Goal: Task Accomplishment & Management: Complete application form

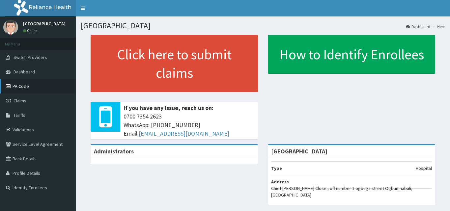
click at [37, 88] on link "PA Code" at bounding box center [38, 86] width 76 height 14
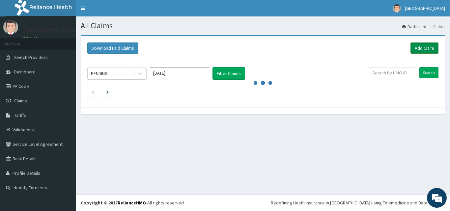
click at [420, 49] on link "Add Claim" at bounding box center [424, 47] width 28 height 11
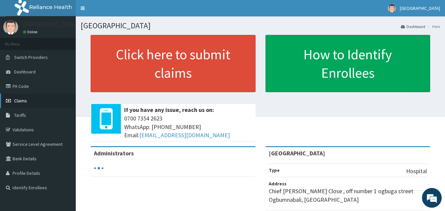
click at [18, 99] on span "Claims" at bounding box center [20, 101] width 13 height 6
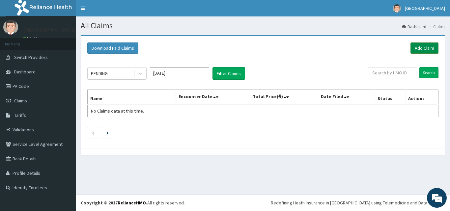
click at [419, 42] on link "Add Claim" at bounding box center [424, 47] width 28 height 11
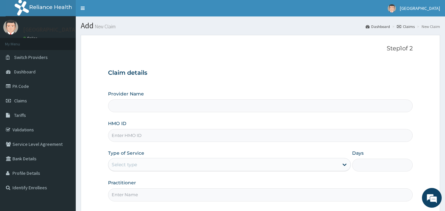
type input "[GEOGRAPHIC_DATA]"
click at [197, 135] on input "HMO ID" at bounding box center [260, 135] width 305 height 13
type input "KUR/10007/C"
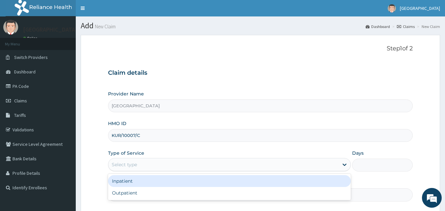
click at [161, 165] on div "Select type" at bounding box center [223, 164] width 230 height 11
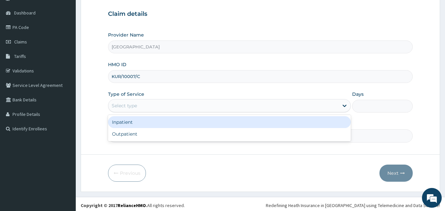
scroll to position [62, 0]
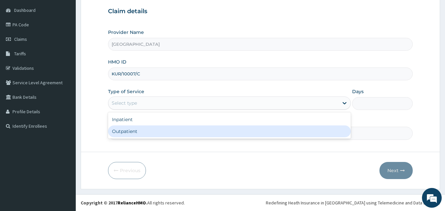
click at [169, 131] on div "Outpatient" at bounding box center [229, 131] width 243 height 12
type input "1"
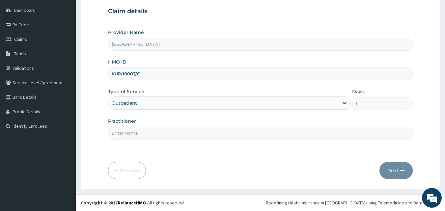
click at [169, 137] on input "Practitioner" at bounding box center [260, 133] width 305 height 13
type input "[PERSON_NAME]"
click at [396, 169] on button "Next" at bounding box center [395, 170] width 33 height 17
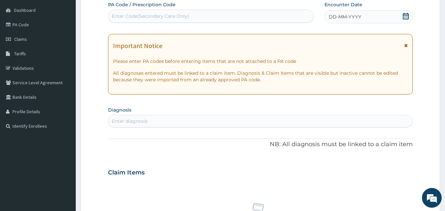
click at [406, 16] on icon at bounding box center [406, 16] width 7 height 7
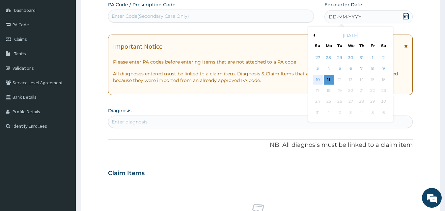
click at [318, 80] on div "10" at bounding box center [318, 80] width 10 height 10
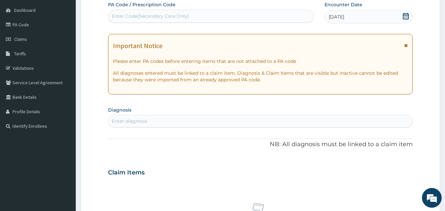
click at [286, 119] on div "Enter diagnosis" at bounding box center [260, 121] width 304 height 11
type input "MALAR"
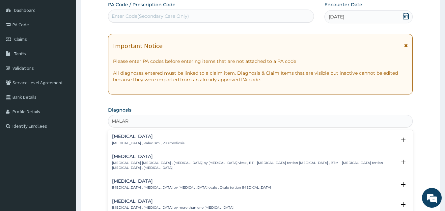
click at [197, 145] on div "Malaria Malaria , Paludism , Plasmodiosis" at bounding box center [260, 140] width 297 height 12
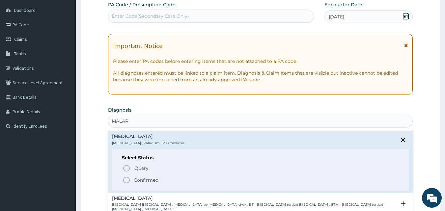
click at [125, 179] on icon "status option filled" at bounding box center [127, 180] width 8 height 8
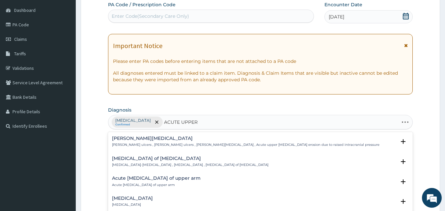
type input "ACUTE UPPER R"
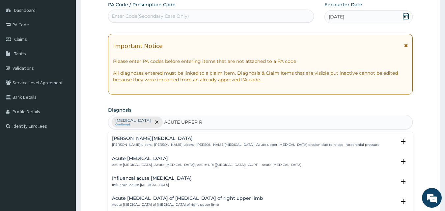
click at [205, 163] on p "Acute upper respiratory infection , Acute upper respiratory tract infection , A…" at bounding box center [206, 165] width 189 height 5
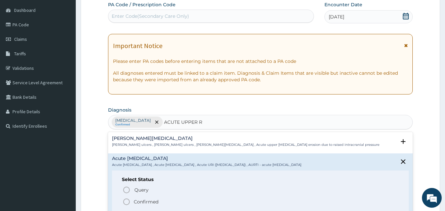
click at [127, 202] on icon "status option filled" at bounding box center [127, 202] width 8 height 8
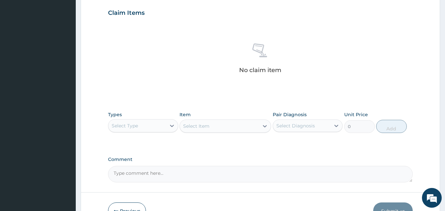
scroll to position [233, 0]
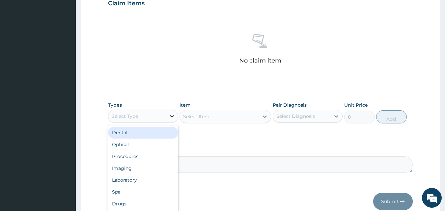
click at [170, 116] on icon at bounding box center [172, 116] width 7 height 7
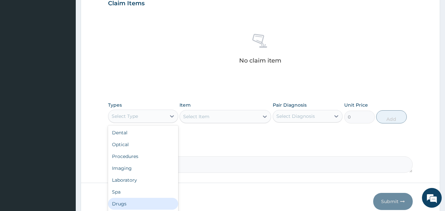
click at [139, 204] on div "Drugs" at bounding box center [143, 204] width 70 height 12
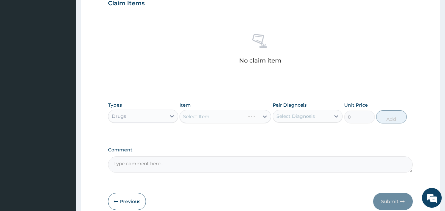
click at [266, 115] on div "Select Item" at bounding box center [226, 116] width 92 height 13
click at [265, 116] on icon at bounding box center [265, 116] width 7 height 7
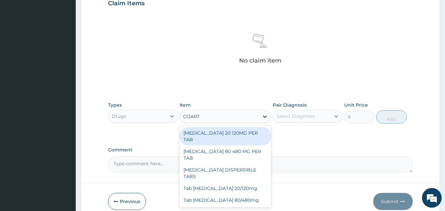
type input "COARTE"
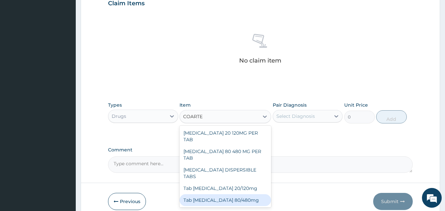
click at [227, 194] on div "Tab Coartem 80/480mg" at bounding box center [226, 200] width 92 height 12
type input "700"
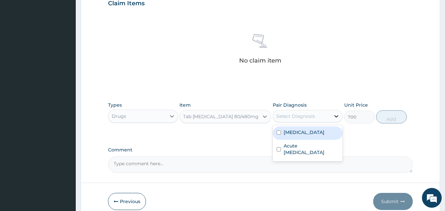
click at [334, 117] on icon at bounding box center [336, 116] width 7 height 7
click at [327, 131] on div "Malaria" at bounding box center [308, 133] width 70 height 14
checkbox input "true"
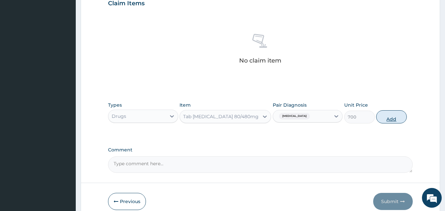
click at [392, 117] on button "Add" at bounding box center [391, 116] width 31 height 13
type input "0"
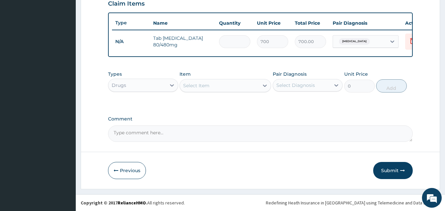
type input "0.00"
type input "6"
type input "4200.00"
type input "6"
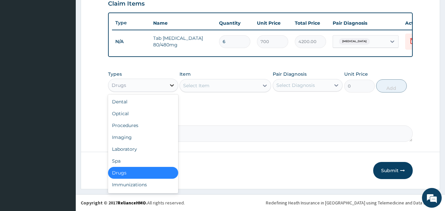
click at [170, 89] on icon at bounding box center [172, 85] width 7 height 7
click at [156, 177] on div "Drugs" at bounding box center [143, 173] width 70 height 12
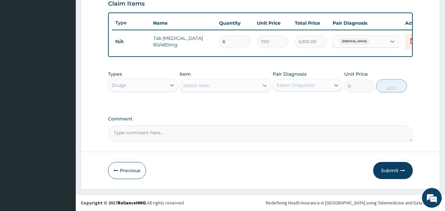
click at [264, 89] on icon at bounding box center [265, 85] width 7 height 7
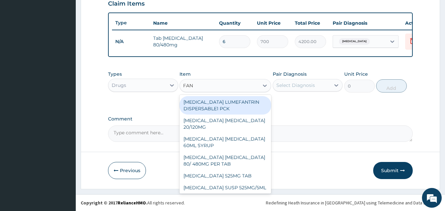
type input "FANS"
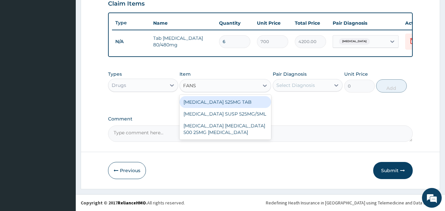
click at [251, 105] on div "FANSIDAR 525MG TAB" at bounding box center [226, 102] width 92 height 12
type input "135"
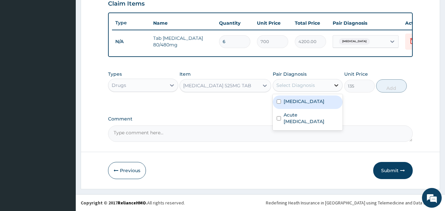
click at [334, 84] on div at bounding box center [336, 85] width 12 height 12
click at [313, 107] on div "Malaria" at bounding box center [308, 103] width 70 height 14
checkbox input "true"
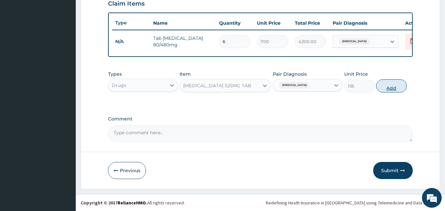
click at [392, 89] on button "Add" at bounding box center [391, 85] width 31 height 13
type input "0"
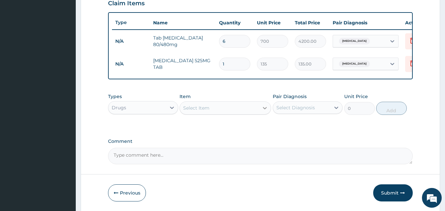
click at [262, 111] on icon at bounding box center [265, 108] width 7 height 7
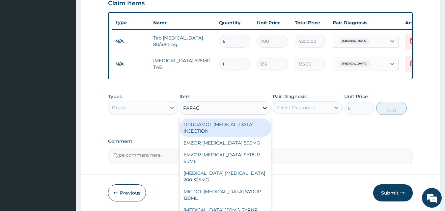
type input "PARACE"
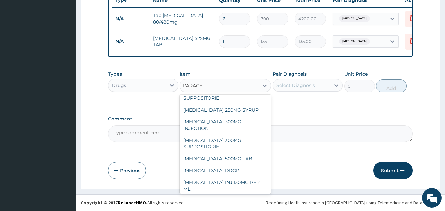
scroll to position [111, 0]
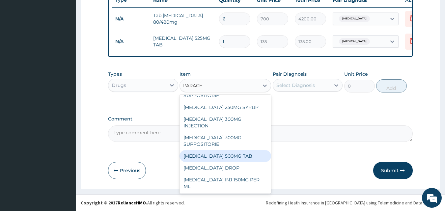
click at [222, 156] on div "PARACETAMOL 500MG TAB" at bounding box center [226, 156] width 92 height 12
type input "15"
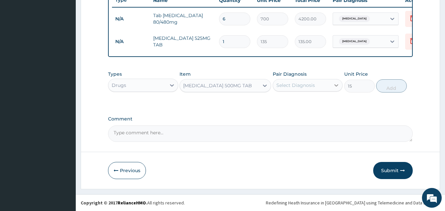
click at [334, 86] on icon at bounding box center [336, 85] width 7 height 7
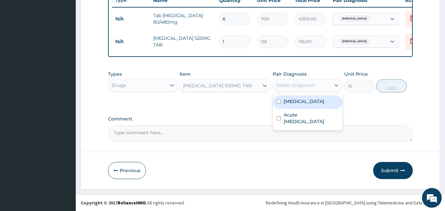
click at [307, 104] on div "Malaria" at bounding box center [308, 103] width 70 height 14
checkbox input "true"
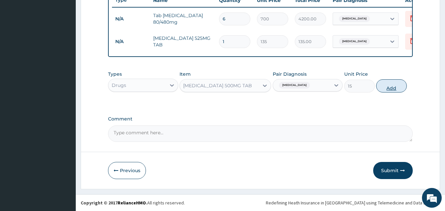
click at [389, 84] on button "Add" at bounding box center [391, 85] width 31 height 13
type input "0"
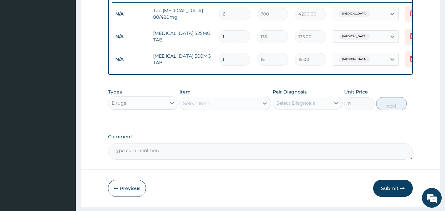
type input "0.00"
type input "9"
type input "135.00"
type input "9"
click at [265, 107] on icon at bounding box center [265, 103] width 7 height 7
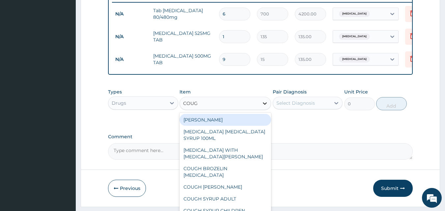
type input "COUGH"
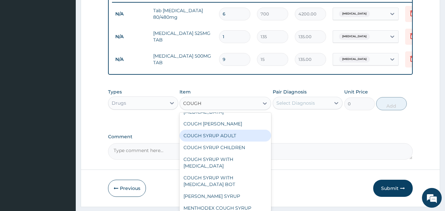
scroll to position [86, 0]
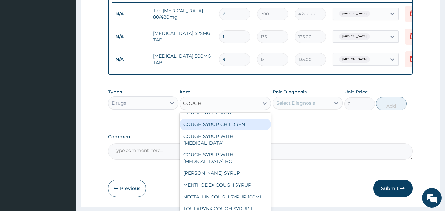
click at [233, 127] on div "COUGH SYRUP CHILDREN" at bounding box center [226, 125] width 92 height 12
type input "350"
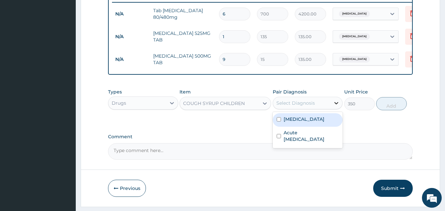
click at [336, 104] on icon at bounding box center [337, 103] width 4 height 2
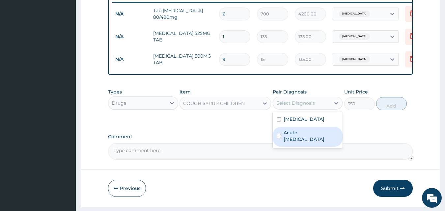
click at [312, 137] on label "Acute upper respiratory infection" at bounding box center [311, 135] width 55 height 13
checkbox input "true"
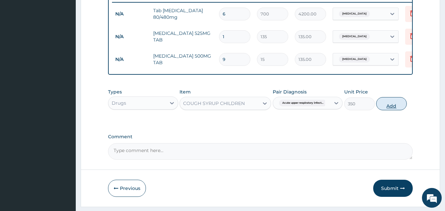
click at [393, 106] on button "Add" at bounding box center [391, 103] width 31 height 13
type input "0"
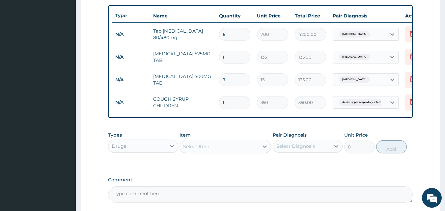
scroll to position [234, 0]
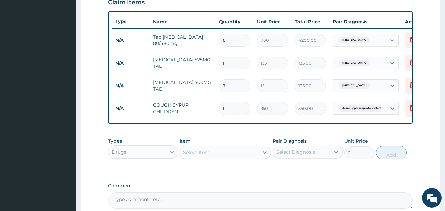
click at [173, 153] on icon at bounding box center [172, 152] width 4 height 2
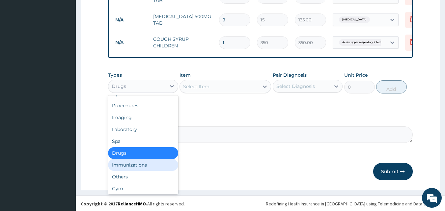
scroll to position [22, 0]
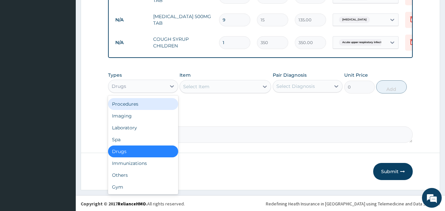
click at [153, 110] on div "Procedures" at bounding box center [143, 104] width 70 height 12
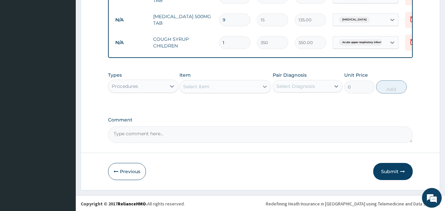
click at [264, 90] on icon at bounding box center [265, 86] width 7 height 7
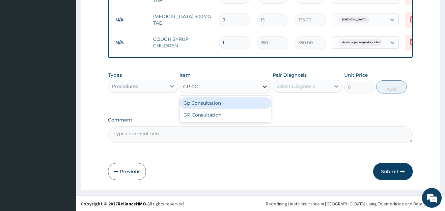
type input "GP CON"
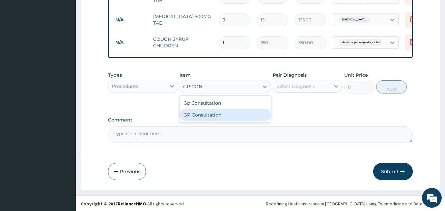
click at [248, 121] on div "GP Consultation" at bounding box center [226, 115] width 92 height 12
type input "3000"
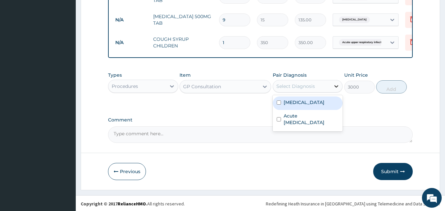
click at [336, 90] on icon at bounding box center [336, 86] width 7 height 7
click at [304, 110] on div "Malaria" at bounding box center [308, 104] width 70 height 14
checkbox input "true"
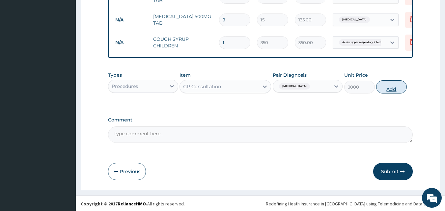
click at [395, 93] on button "Add" at bounding box center [391, 86] width 31 height 13
type input "0"
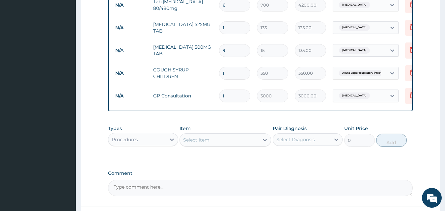
scroll to position [273, 0]
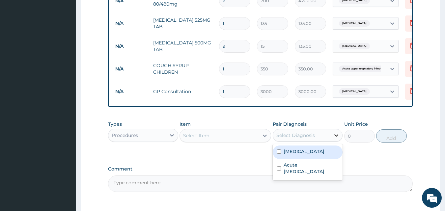
click at [336, 139] on icon at bounding box center [336, 135] width 7 height 7
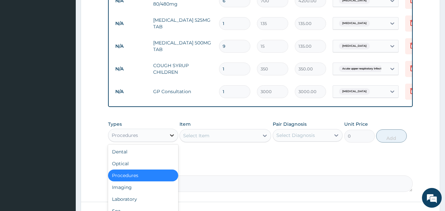
click at [172, 136] on div at bounding box center [172, 135] width 12 height 12
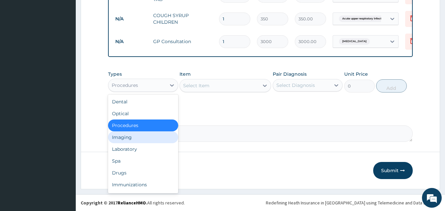
scroll to position [328, 0]
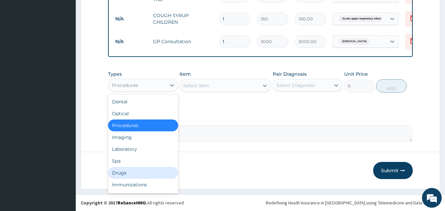
click at [121, 171] on div "Drugs" at bounding box center [143, 173] width 70 height 12
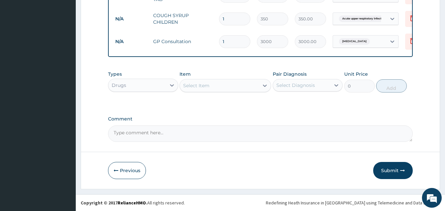
click at [262, 86] on icon at bounding box center [265, 85] width 7 height 7
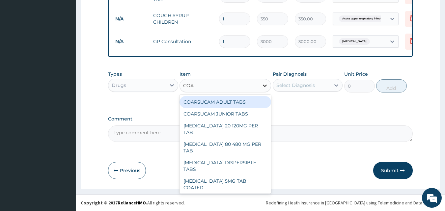
type input "COAR"
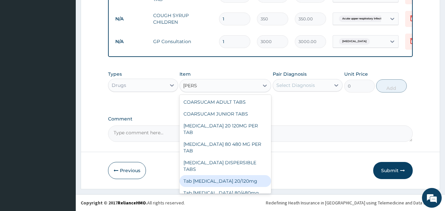
click at [242, 175] on div "Tab Coartem 20/120mg" at bounding box center [226, 181] width 92 height 12
type input "500"
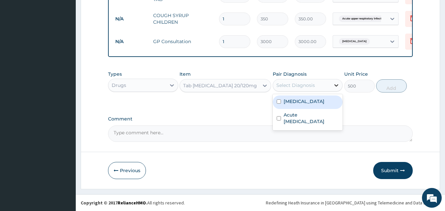
click at [336, 84] on icon at bounding box center [336, 85] width 7 height 7
click at [315, 98] on div "Malaria" at bounding box center [308, 103] width 70 height 14
checkbox input "true"
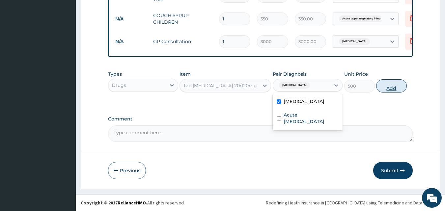
click at [386, 85] on button "Add" at bounding box center [391, 85] width 31 height 13
type input "0"
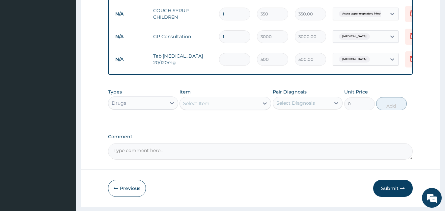
type input "0.00"
type input "6"
type input "3000.00"
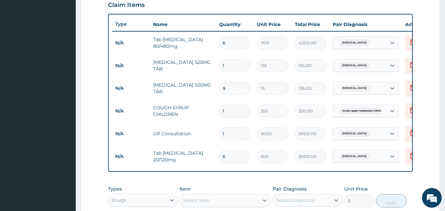
scroll to position [223, 0]
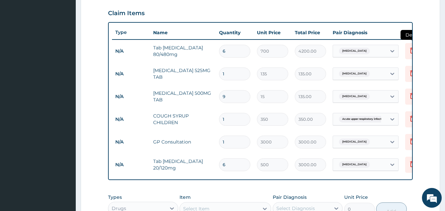
type input "6"
click at [409, 52] on icon at bounding box center [412, 50] width 8 height 8
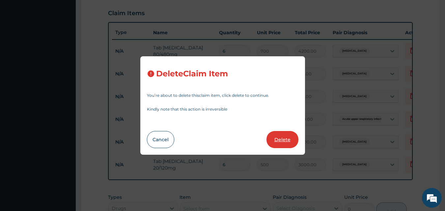
click at [281, 136] on button "Delete" at bounding box center [282, 139] width 32 height 17
type input "1"
type input "135"
type input "135.00"
type input "9"
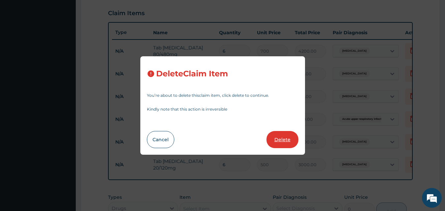
type input "15"
type input "1"
type input "350"
type input "350.00"
type input "3000"
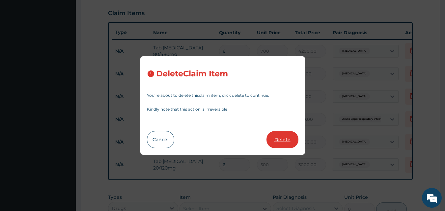
type input "3000.00"
type input "6"
type input "500"
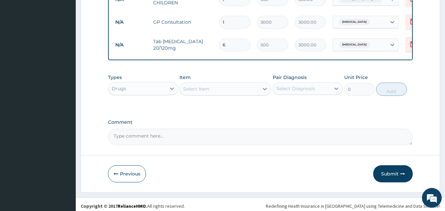
scroll to position [328, 0]
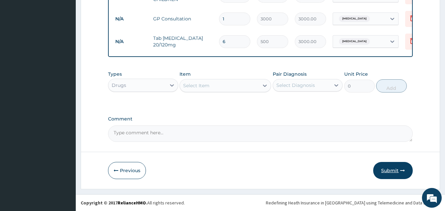
click at [398, 170] on button "Submit" at bounding box center [393, 170] width 40 height 17
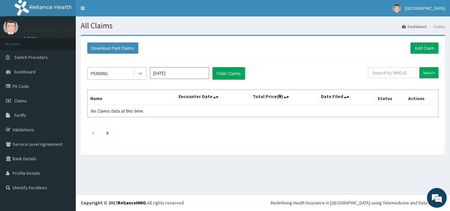
click at [140, 73] on icon at bounding box center [140, 73] width 7 height 7
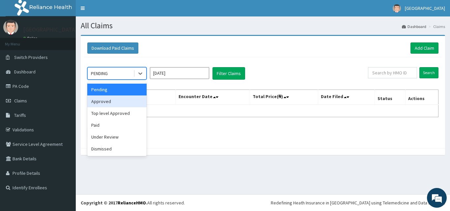
click at [109, 102] on div "Approved" at bounding box center [116, 102] width 59 height 12
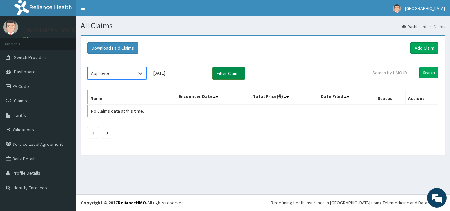
click at [222, 73] on button "Filter Claims" at bounding box center [228, 73] width 33 height 13
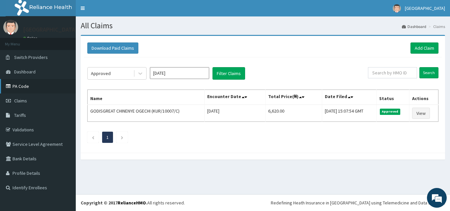
click at [21, 85] on link "PA Code" at bounding box center [38, 86] width 76 height 14
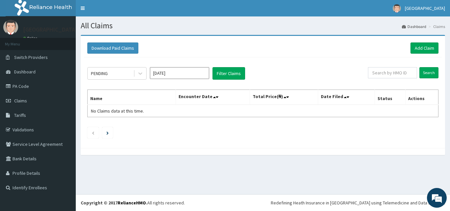
drag, startPoint x: 0, startPoint y: 0, endPoint x: 153, endPoint y: 143, distance: 210.0
click at [153, 143] on div "PENDING Aug 2025 Filter Claims Search Name Encounter Date Total Price(₦) Date F…" at bounding box center [263, 101] width 358 height 88
click at [39, 77] on link "Dashboard" at bounding box center [38, 72] width 76 height 14
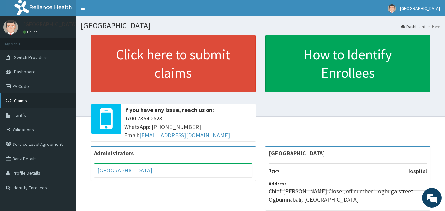
click at [19, 101] on span "Claims" at bounding box center [20, 101] width 13 height 6
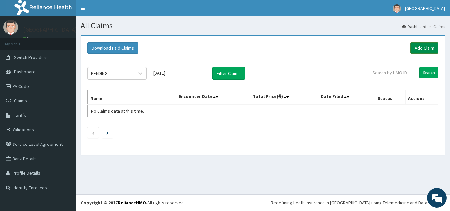
click at [426, 51] on link "Add Claim" at bounding box center [424, 47] width 28 height 11
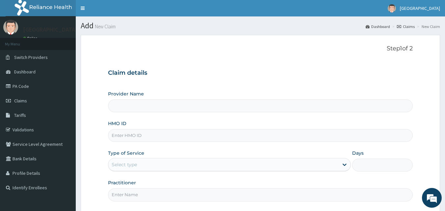
click at [187, 93] on div "Provider Name" at bounding box center [260, 102] width 305 height 22
type input "[GEOGRAPHIC_DATA]"
click at [165, 94] on div "Provider Name Marina Hospital" at bounding box center [260, 102] width 305 height 22
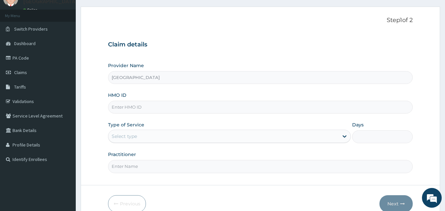
scroll to position [28, 0]
click at [133, 109] on input "HMO ID" at bounding box center [260, 107] width 305 height 13
type input "KUR/100071ID"
click at [343, 137] on icon at bounding box center [345, 137] width 4 height 2
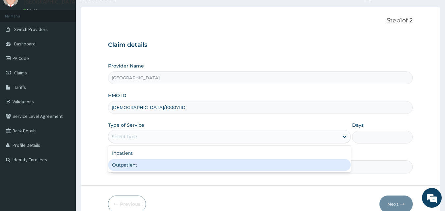
click at [292, 172] on div "Inpatient Outpatient" at bounding box center [229, 159] width 243 height 26
click at [275, 162] on div "Outpatient" at bounding box center [229, 165] width 243 height 12
type input "1"
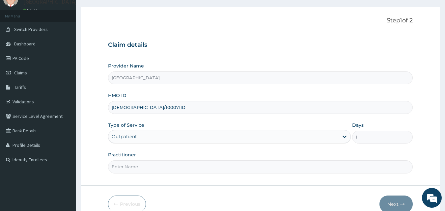
click at [246, 169] on input "Practitioner" at bounding box center [260, 166] width 305 height 13
type input "d"
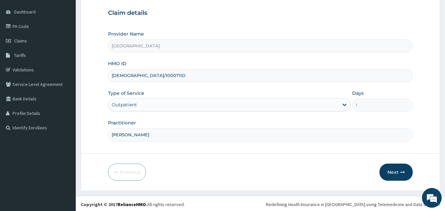
scroll to position [62, 0]
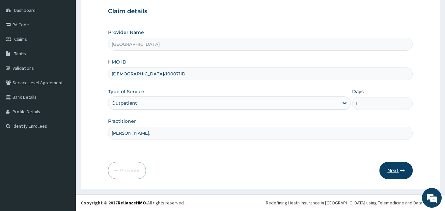
type input "Dr. Ken Izu."
click at [398, 170] on button "Next" at bounding box center [395, 170] width 33 height 17
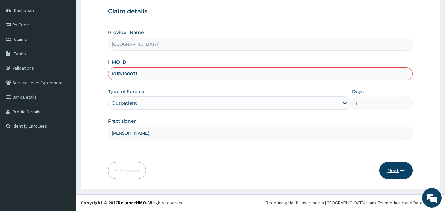
click at [395, 173] on button "Next" at bounding box center [395, 170] width 33 height 17
click at [395, 171] on button "Next" at bounding box center [395, 170] width 33 height 17
click at [406, 170] on button "Next" at bounding box center [395, 170] width 33 height 17
click at [390, 171] on button "Next" at bounding box center [395, 170] width 33 height 17
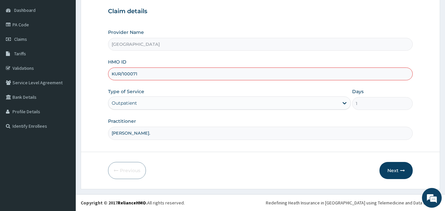
click at [323, 119] on div "Practitioner Dr. Ken Izu." at bounding box center [260, 129] width 305 height 22
click at [290, 139] on input "Dr. Ken Izu." at bounding box center [260, 133] width 305 height 13
click at [288, 152] on div at bounding box center [260, 152] width 359 height 0
click at [143, 135] on input "Dr. Ken Izu." at bounding box center [260, 133] width 305 height 13
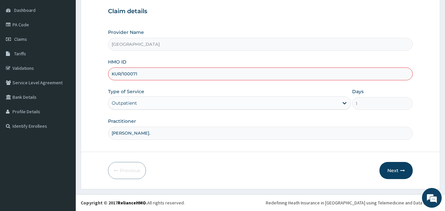
click at [207, 77] on input "KUR/100071" at bounding box center [260, 74] width 305 height 13
click at [400, 172] on icon "button" at bounding box center [402, 170] width 5 height 5
click at [400, 172] on button "Next" at bounding box center [395, 170] width 33 height 17
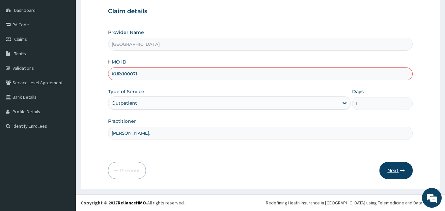
click at [394, 172] on button "Next" at bounding box center [395, 170] width 33 height 17
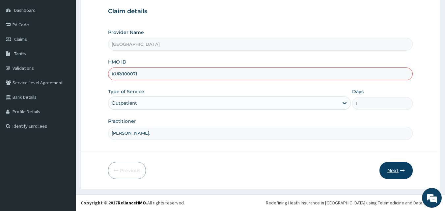
click at [393, 172] on button "Next" at bounding box center [395, 170] width 33 height 17
click at [391, 171] on button "Next" at bounding box center [395, 170] width 33 height 17
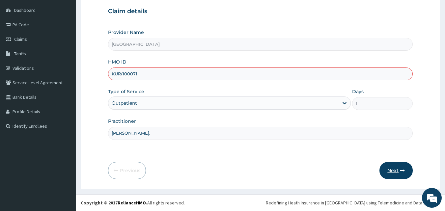
click at [391, 171] on button "Next" at bounding box center [395, 170] width 33 height 17
click at [218, 73] on input "KUR/100071" at bounding box center [260, 74] width 305 height 13
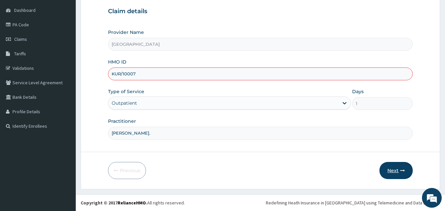
click at [389, 170] on button "Next" at bounding box center [395, 170] width 33 height 17
click at [390, 171] on button "Next" at bounding box center [395, 170] width 33 height 17
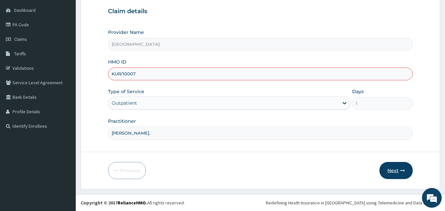
click at [392, 173] on button "Next" at bounding box center [395, 170] width 33 height 17
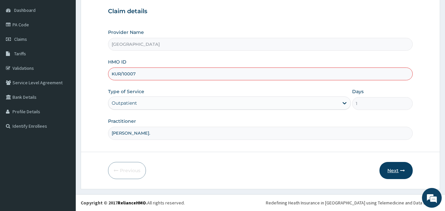
click at [404, 167] on button "Next" at bounding box center [395, 170] width 33 height 17
click at [173, 77] on input "KUR/10007" at bounding box center [260, 74] width 305 height 13
type input "K"
click at [269, 156] on form "Step 1 of 2 Claim details Provider Name Marina Hospital HMO ID Type of Service …" at bounding box center [260, 81] width 359 height 216
click at [170, 103] on div "Outpatient" at bounding box center [223, 103] width 230 height 11
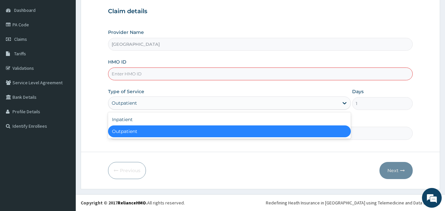
click at [164, 136] on div "Outpatient" at bounding box center [229, 131] width 243 height 12
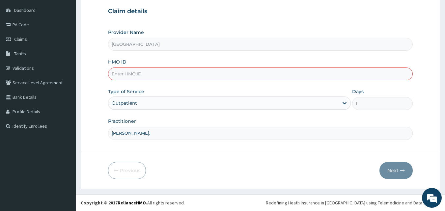
click at [144, 77] on input "HMO ID" at bounding box center [260, 74] width 305 height 13
type input "k"
click at [394, 174] on button "Next" at bounding box center [395, 170] width 33 height 17
click at [387, 167] on button "Next" at bounding box center [395, 170] width 33 height 17
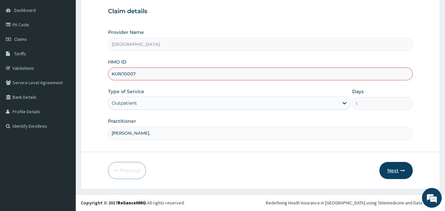
click at [387, 167] on button "Next" at bounding box center [395, 170] width 33 height 17
click at [395, 170] on button "Next" at bounding box center [395, 170] width 33 height 17
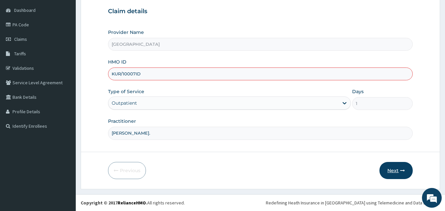
click at [395, 170] on button "Next" at bounding box center [395, 170] width 33 height 17
type input "KUR/10007/D"
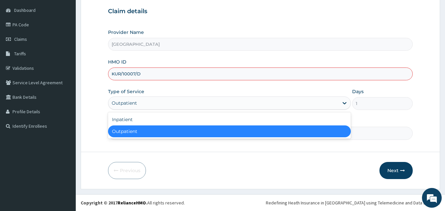
click at [221, 100] on div "Outpatient" at bounding box center [223, 103] width 230 height 11
click at [147, 130] on div "Outpatient" at bounding box center [229, 131] width 243 height 12
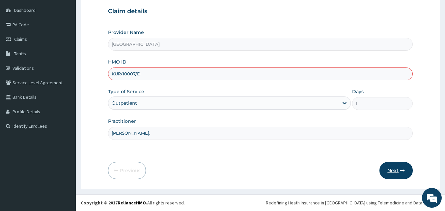
click at [396, 169] on button "Next" at bounding box center [395, 170] width 33 height 17
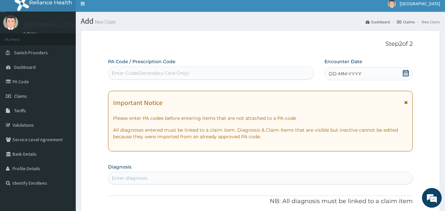
scroll to position [0, 0]
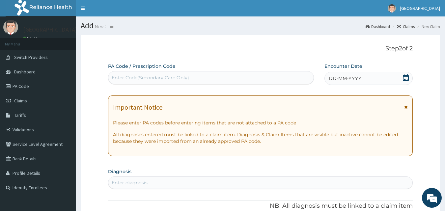
click at [303, 75] on div "Enter Code(Secondary Care Only)" at bounding box center [211, 77] width 206 height 11
click at [407, 75] on icon at bounding box center [406, 77] width 6 height 7
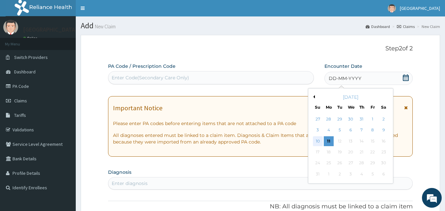
click at [320, 144] on div "10" at bounding box center [318, 141] width 10 height 10
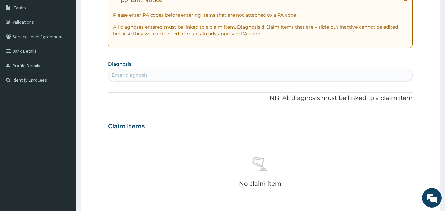
scroll to position [100, 0]
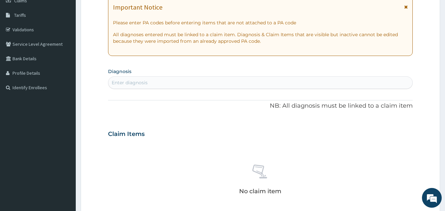
click at [364, 77] on div "Enter diagnosis" at bounding box center [260, 82] width 305 height 13
type input "A"
type input "MALARIA"
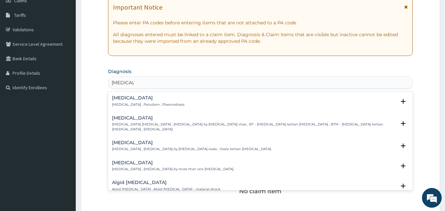
click at [132, 102] on div "Malaria Malaria , Paludism , Plasmodiosis" at bounding box center [148, 102] width 72 height 12
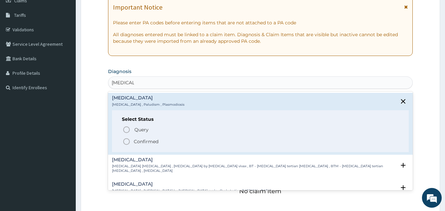
click at [127, 142] on icon "status option filled" at bounding box center [127, 142] width 8 height 8
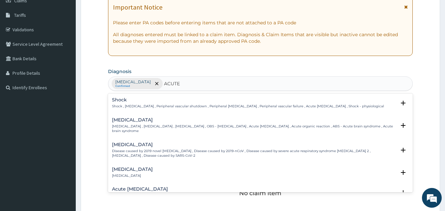
type input "ACUTE"
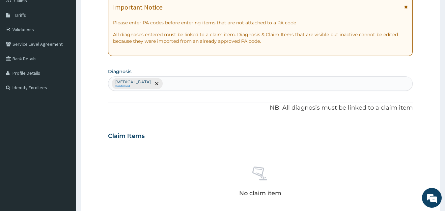
drag, startPoint x: 169, startPoint y: 118, endPoint x: 292, endPoint y: 86, distance: 128.0
click at [292, 86] on div "Malaria Confirmed" at bounding box center [260, 84] width 304 height 14
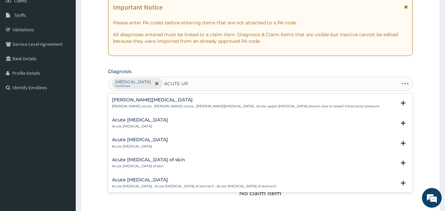
type input "ACUTE UPP"
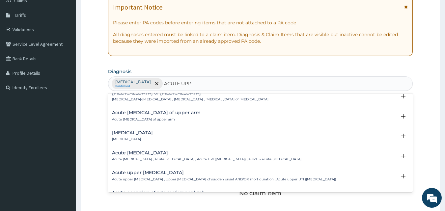
scroll to position [33, 0]
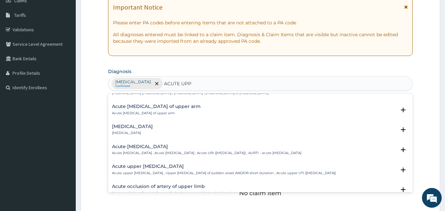
click at [152, 145] on h4 "Acute [MEDICAL_DATA]" at bounding box center [206, 146] width 189 height 5
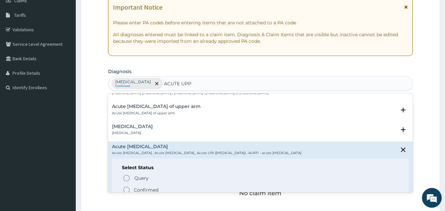
click at [124, 188] on circle "status option filled" at bounding box center [127, 190] width 6 height 6
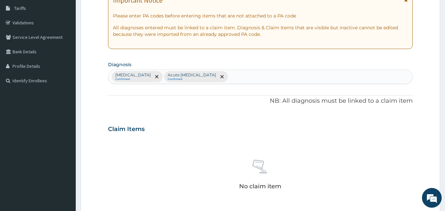
scroll to position [108, 0]
type input ";"
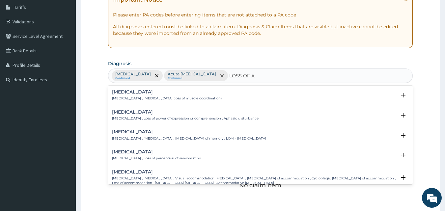
type input "LOSS OF AP"
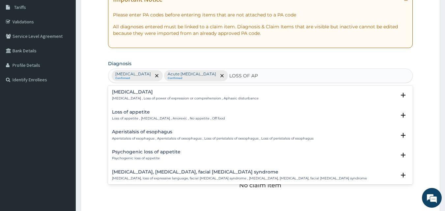
click at [155, 115] on div "Loss of appetite Loss of appetite , Anorexia , Anorexic , No appetite , Off food" at bounding box center [168, 116] width 113 height 12
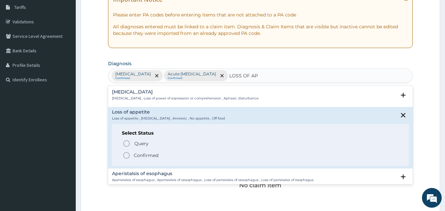
click at [128, 157] on icon "status option filled" at bounding box center [127, 156] width 8 height 8
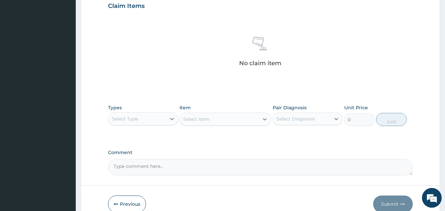
scroll to position [229, 0]
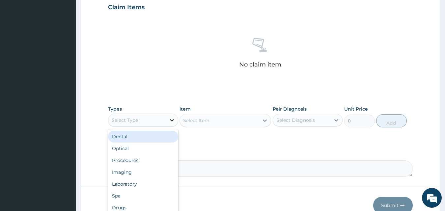
click at [172, 121] on icon at bounding box center [172, 120] width 4 height 2
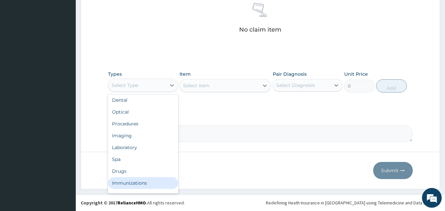
scroll to position [0, 0]
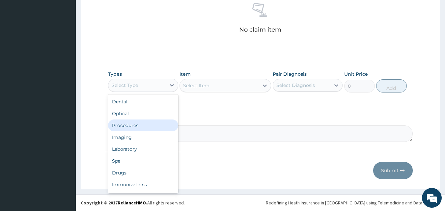
click at [153, 124] on div "Procedures" at bounding box center [143, 126] width 70 height 12
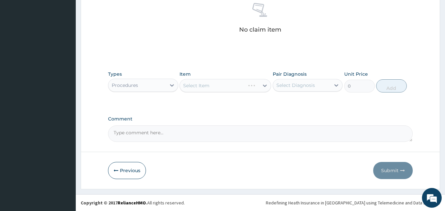
click at [196, 90] on div "Select Item" at bounding box center [226, 85] width 92 height 13
click at [263, 87] on icon at bounding box center [265, 85] width 7 height 7
click at [242, 89] on div "Select Item" at bounding box center [219, 85] width 79 height 11
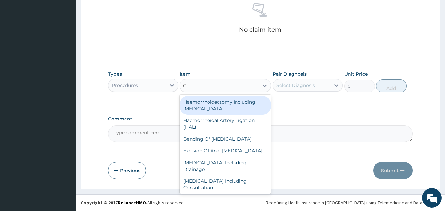
type input "GP"
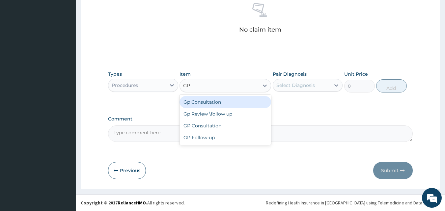
click at [232, 102] on div "Gp Consultation" at bounding box center [226, 102] width 92 height 12
type input "2000"
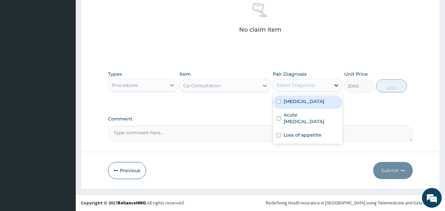
click at [334, 85] on icon at bounding box center [336, 85] width 7 height 7
click at [315, 100] on div "Malaria" at bounding box center [308, 103] width 70 height 14
checkbox input "true"
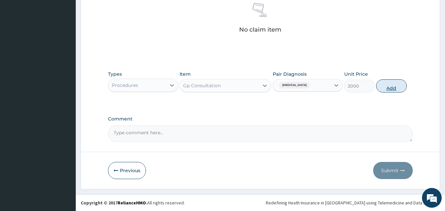
click at [391, 88] on button "Add" at bounding box center [391, 85] width 31 height 13
type input "0"
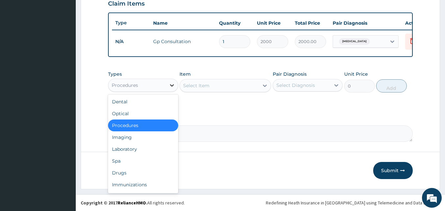
click at [173, 86] on icon at bounding box center [172, 85] width 7 height 7
click at [131, 173] on div "Drugs" at bounding box center [143, 173] width 70 height 12
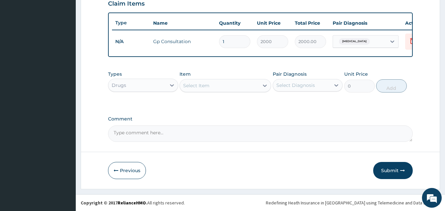
click at [235, 87] on div "Select Item" at bounding box center [219, 85] width 79 height 11
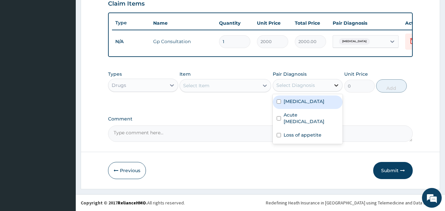
click at [336, 87] on icon at bounding box center [336, 85] width 7 height 7
click at [234, 84] on div "Select Item" at bounding box center [219, 85] width 79 height 11
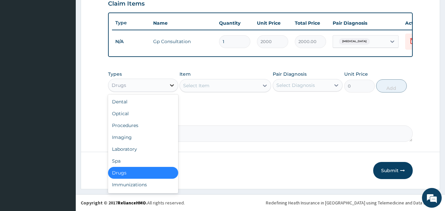
click at [174, 87] on icon at bounding box center [172, 85] width 7 height 7
click at [209, 81] on div "Select Item" at bounding box center [219, 85] width 79 height 11
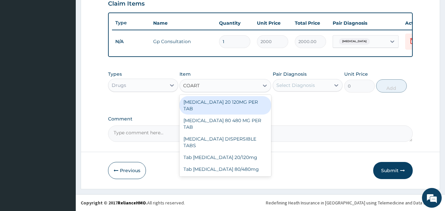
type input "COARTE"
click at [215, 106] on div "COARTEM 20 120MG PER TAB" at bounding box center [226, 105] width 92 height 18
type input "337.5"
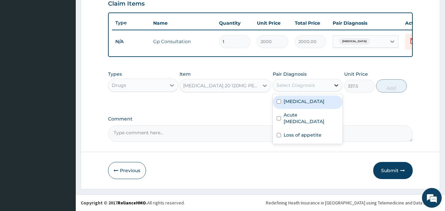
click at [337, 84] on icon at bounding box center [336, 85] width 7 height 7
click at [320, 100] on div "Malaria" at bounding box center [308, 103] width 70 height 14
checkbox input "true"
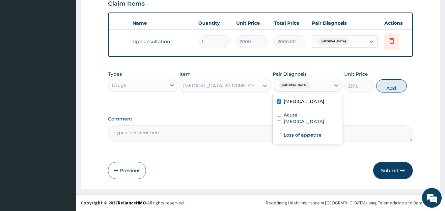
scroll to position [0, 26]
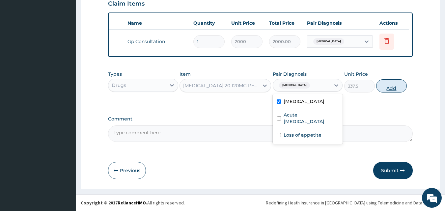
click at [392, 86] on button "Add" at bounding box center [391, 85] width 31 height 13
type input "0"
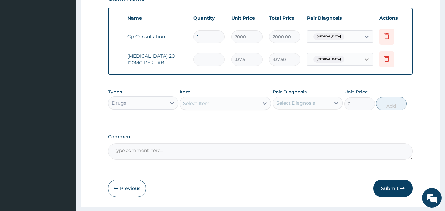
click at [369, 61] on icon at bounding box center [366, 59] width 7 height 7
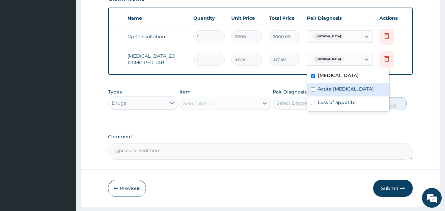
click at [432, 146] on form "Step 2 of 2 PA Code / Prescription Code Enter Code(Secondary Care Only) Encount…" at bounding box center [260, 1] width 359 height 409
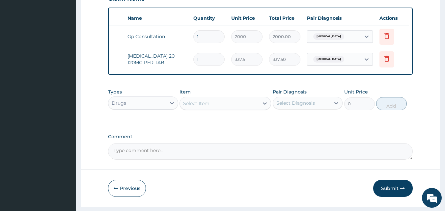
click at [206, 62] on input "1" at bounding box center [208, 59] width 31 height 13
type input "0.00"
type input "1"
type input "337.50"
type input "12"
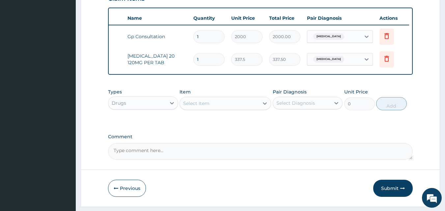
type input "4050.00"
type input "12"
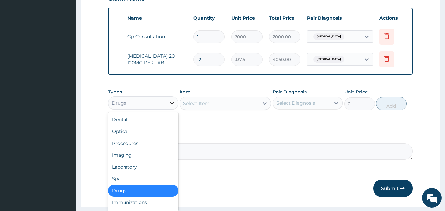
click at [178, 107] on div at bounding box center [172, 103] width 12 height 12
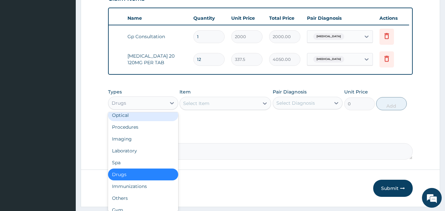
scroll to position [22, 0]
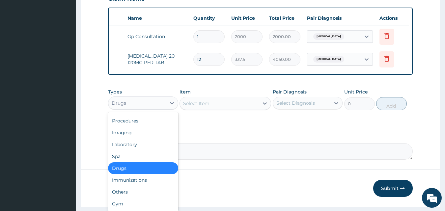
click at [139, 173] on div "Drugs" at bounding box center [143, 168] width 70 height 12
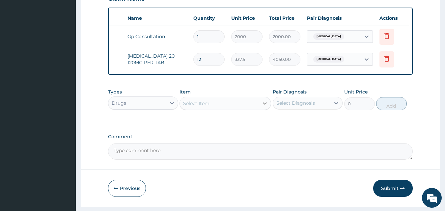
click at [264, 107] on icon at bounding box center [265, 103] width 7 height 7
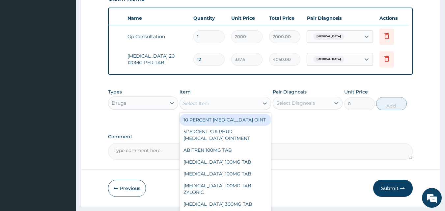
click at [230, 109] on div "Select Item" at bounding box center [219, 103] width 79 height 11
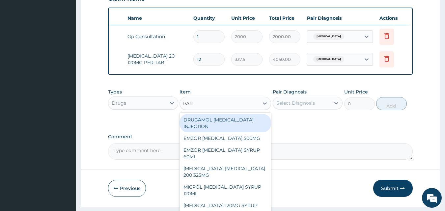
type input "PARA"
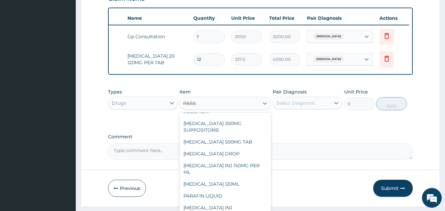
scroll to position [146, 0]
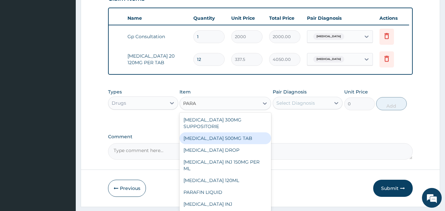
click at [235, 143] on div "PARACETAMOL 500MG TAB" at bounding box center [226, 138] width 92 height 12
type input "15"
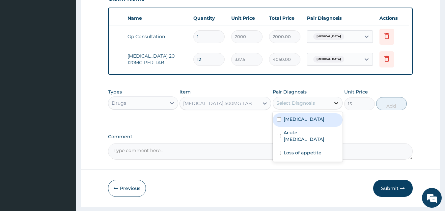
click at [338, 106] on icon at bounding box center [336, 103] width 7 height 7
click at [315, 127] on div "Malaria" at bounding box center [308, 120] width 70 height 14
checkbox input "true"
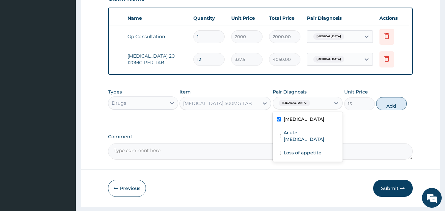
click at [382, 105] on button "Add" at bounding box center [391, 103] width 31 height 13
type input "0"
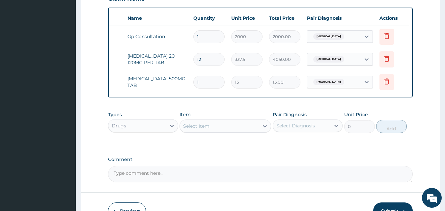
type input "0.00"
type input "3"
type input "45.00"
type input "0.00"
type input "9"
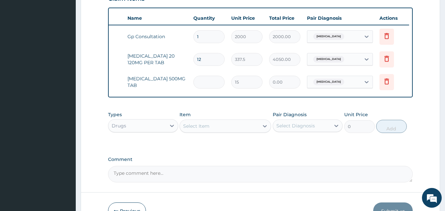
type input "135.00"
type input "9"
click at [284, 131] on div "Select Diagnosis" at bounding box center [302, 126] width 58 height 11
click at [253, 136] on div "Types Drugs Item Select Item Pair Diagnosis Select Diagnosis Unit Price 0 Add" at bounding box center [260, 122] width 305 height 28
click at [201, 80] on input "9" at bounding box center [208, 82] width 31 height 13
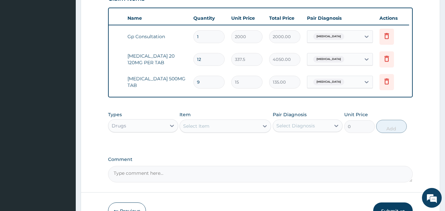
type input "0.00"
type input "1"
type input "15.00"
type input "0.00"
type input "3"
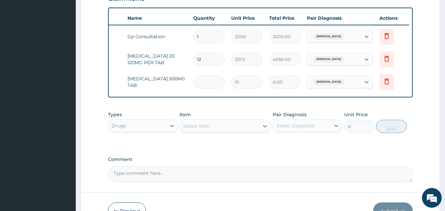
type input "45.00"
type input "3"
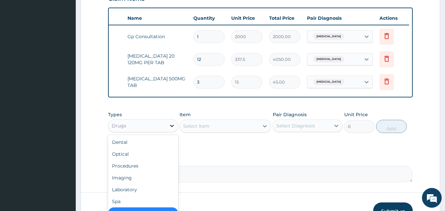
click at [174, 129] on icon at bounding box center [172, 126] width 7 height 7
type input "DR"
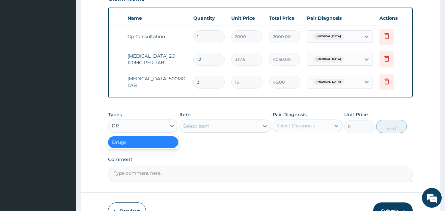
click at [129, 144] on div "Drugs" at bounding box center [143, 142] width 70 height 12
click at [205, 128] on div "Select Item" at bounding box center [196, 126] width 26 height 7
click at [211, 130] on div "Select Item" at bounding box center [219, 126] width 79 height 11
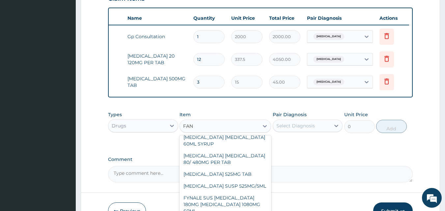
scroll to position [43, 0]
type input "FANS"
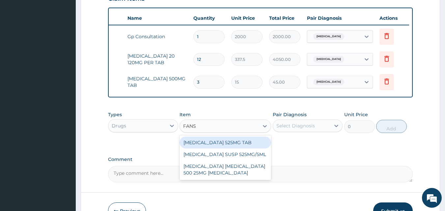
scroll to position [0, 0]
click at [247, 149] on div "FANSIDAR 525MG TAB" at bounding box center [226, 143] width 92 height 12
type input "135"
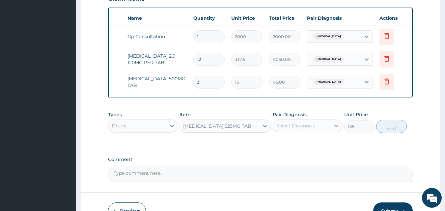
click at [336, 129] on icon at bounding box center [336, 126] width 7 height 7
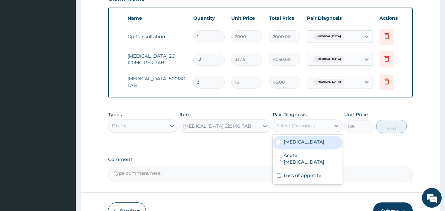
click at [278, 144] on input "checkbox" at bounding box center [279, 142] width 4 height 4
checkbox input "true"
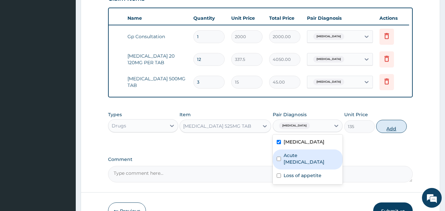
click at [396, 129] on button "Add" at bounding box center [391, 126] width 31 height 13
type input "0"
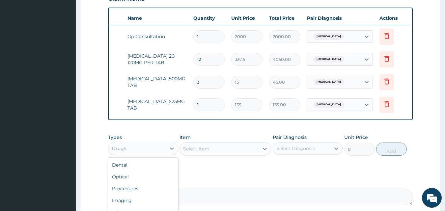
click at [134, 154] on div "Drugs" at bounding box center [137, 148] width 58 height 11
type input "DR"
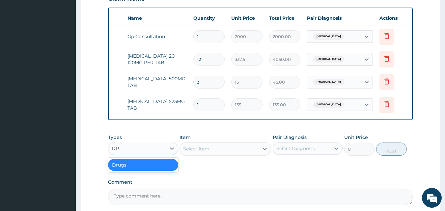
click at [126, 166] on div "Drugs" at bounding box center [143, 165] width 70 height 12
click at [201, 152] on div "Select Item" at bounding box center [196, 149] width 26 height 7
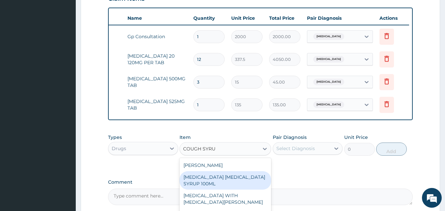
type input "COUGH SYRUP"
type input "1957.5"
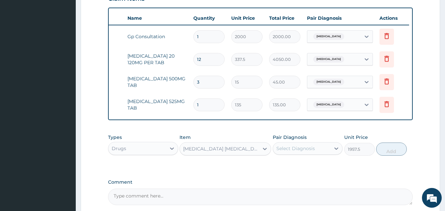
click at [254, 152] on div "BENYLIN DRY COUGH SYRUP 100ML" at bounding box center [221, 149] width 76 height 7
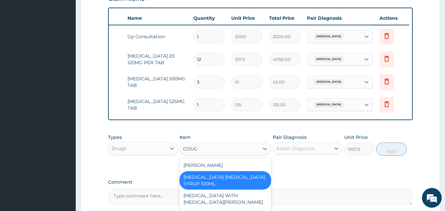
type input "COUGH"
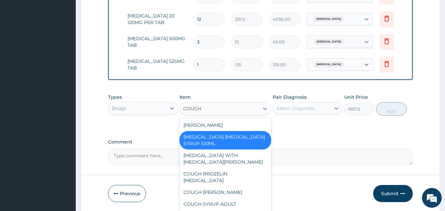
scroll to position [306, 0]
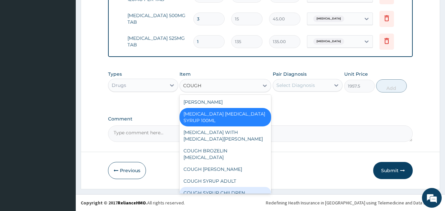
click at [242, 192] on div "COUGH SYRUP CHILDREN" at bounding box center [226, 193] width 92 height 12
type input "350"
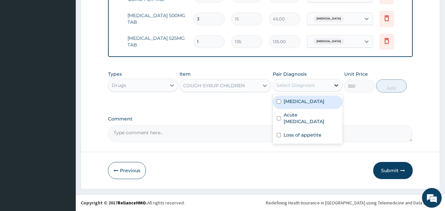
click at [338, 87] on icon at bounding box center [336, 85] width 7 height 7
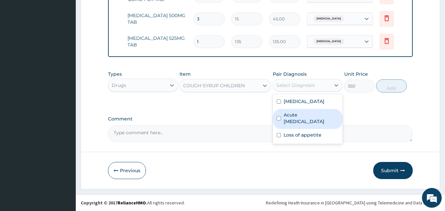
click at [280, 120] on input "checkbox" at bounding box center [279, 118] width 4 height 4
checkbox input "true"
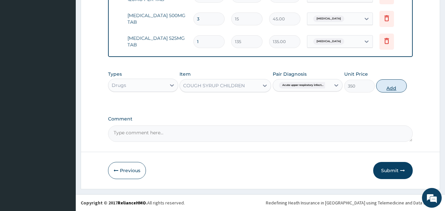
click at [393, 92] on button "Add" at bounding box center [391, 85] width 31 height 13
type input "0"
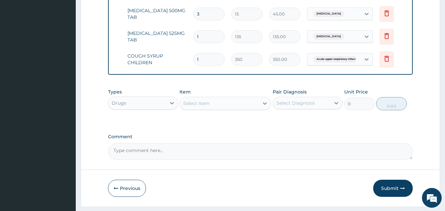
type input "0.00"
type input "1"
type input "350.00"
type input "0.00"
type input "2"
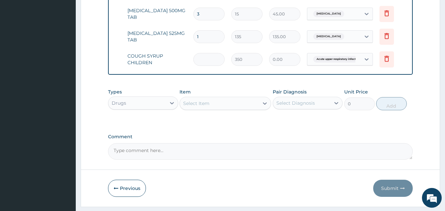
type input "700.00"
type input "0.00"
type input "1"
type input "350.00"
click at [212, 63] on input "1" at bounding box center [208, 59] width 31 height 13
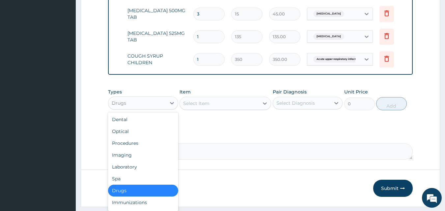
click at [121, 106] on div "Drugs" at bounding box center [119, 103] width 14 height 7
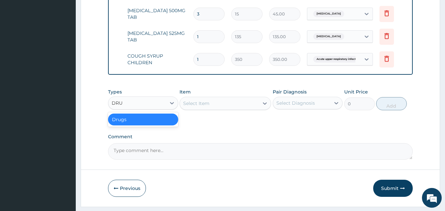
type input "DRUG"
click at [116, 124] on div "Drugs" at bounding box center [143, 120] width 70 height 12
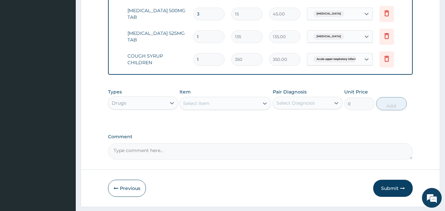
click at [215, 105] on div "Select Item" at bounding box center [219, 103] width 79 height 11
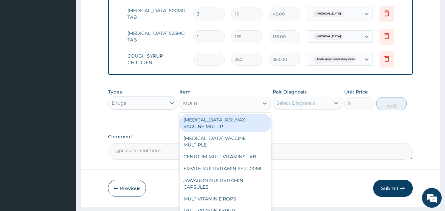
type input "MULTIV"
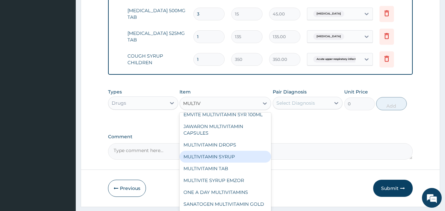
scroll to position [328, 0]
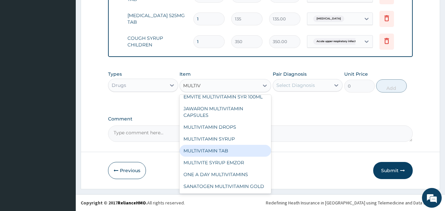
click at [229, 145] on div "MULTIVITAMIN TAB" at bounding box center [226, 151] width 92 height 12
type input "40.5"
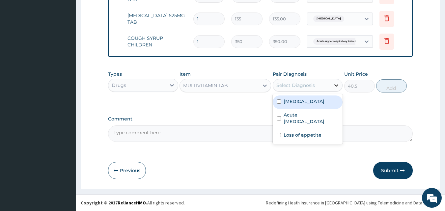
click at [336, 83] on icon at bounding box center [336, 85] width 7 height 7
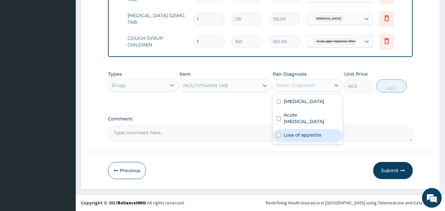
click at [304, 134] on label "Loss of appetite" at bounding box center [303, 135] width 38 height 7
checkbox input "true"
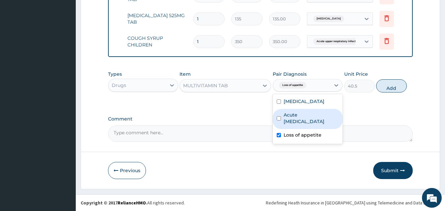
click at [373, 118] on label "Comment" at bounding box center [260, 119] width 305 height 6
click at [373, 125] on textarea "Comment" at bounding box center [260, 133] width 305 height 16
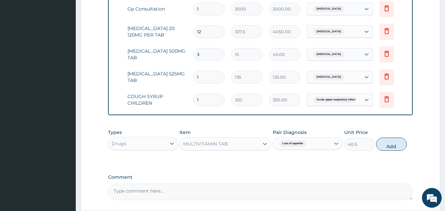
scroll to position [188, 0]
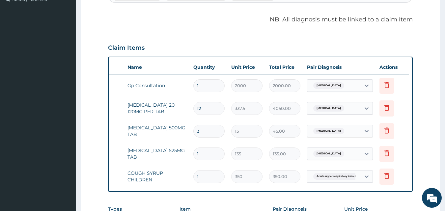
click at [106, 168] on form "Step 2 of 2 PA Code / Prescription Code Enter Code(Secondary Care Only) Encount…" at bounding box center [260, 86] width 359 height 478
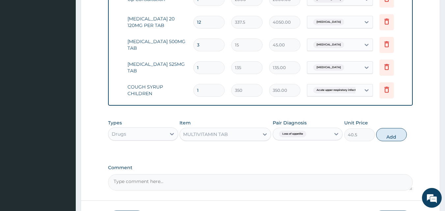
scroll to position [328, 0]
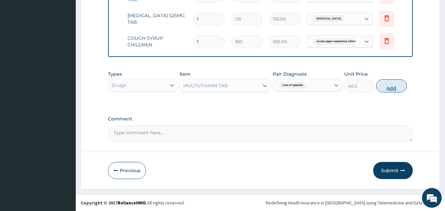
click at [398, 85] on button "Add" at bounding box center [391, 85] width 31 height 13
type input "0"
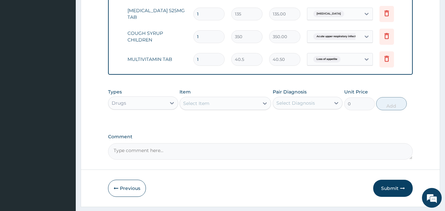
type input "0.00"
type input "7"
type input "283.50"
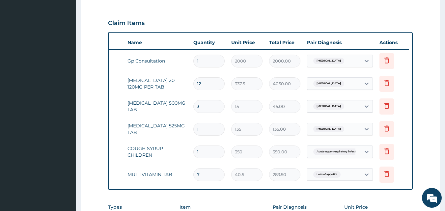
scroll to position [215, 0]
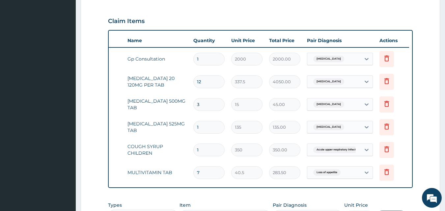
type input "7"
click at [208, 103] on input "3" at bounding box center [208, 104] width 31 height 13
type input "0.00"
type input "9"
type input "135.00"
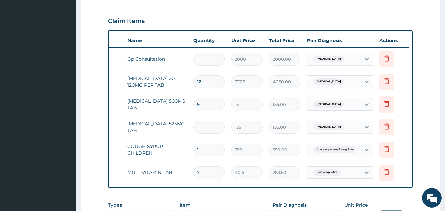
type input "9"
click at [206, 83] on input "12" at bounding box center [208, 81] width 31 height 13
type input "1"
type input "337.50"
type input "0.00"
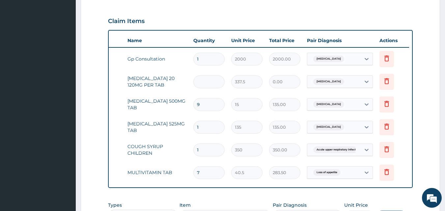
type input "6"
type input "2025.00"
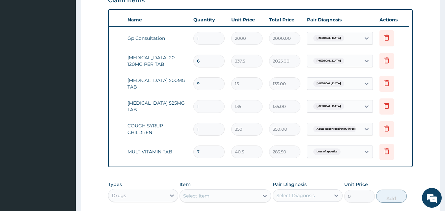
scroll to position [238, 0]
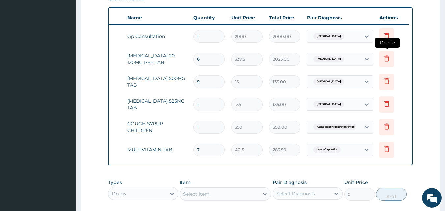
click at [387, 57] on icon at bounding box center [386, 58] width 5 height 6
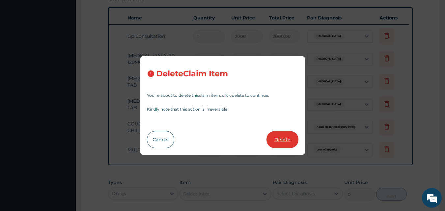
click at [287, 142] on button "Delete" at bounding box center [282, 139] width 32 height 17
type input "9"
type input "15"
type input "135.00"
type input "1"
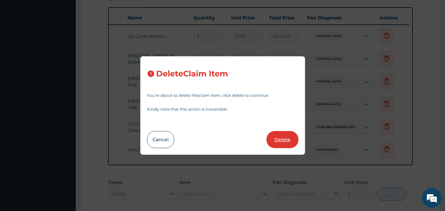
type input "135"
type input "350"
type input "350.00"
type input "7"
type input "40.5"
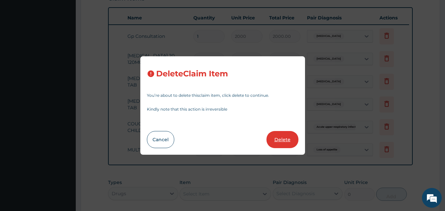
type input "283.50"
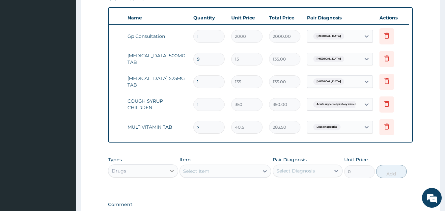
click at [173, 174] on icon at bounding box center [172, 171] width 7 height 7
type input "DR"
click at [151, 193] on div "Drugs" at bounding box center [143, 187] width 70 height 12
click at [221, 176] on div "Select Item" at bounding box center [219, 171] width 79 height 11
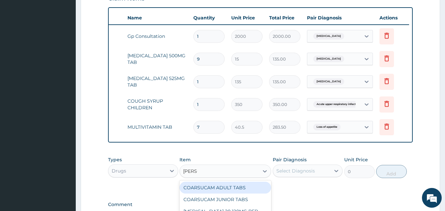
type input "COART"
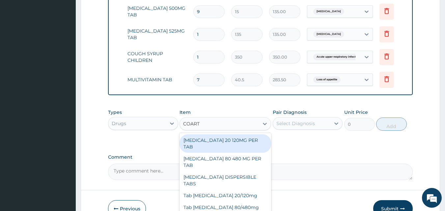
scroll to position [291, 0]
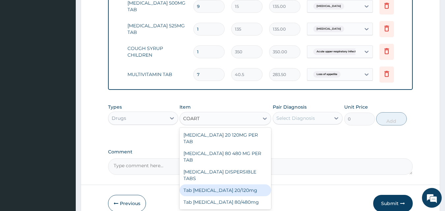
click at [209, 184] on div "Tab Coartem 20/120mg" at bounding box center [226, 190] width 92 height 12
type input "500"
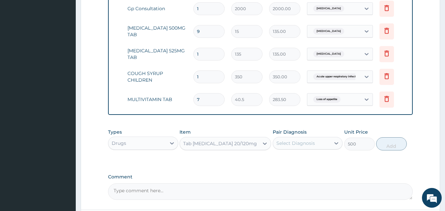
scroll to position [295, 0]
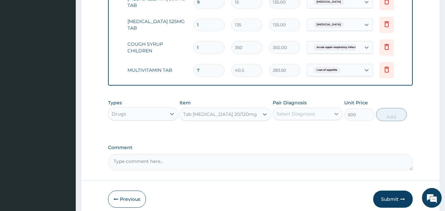
click at [336, 120] on div at bounding box center [336, 114] width 12 height 12
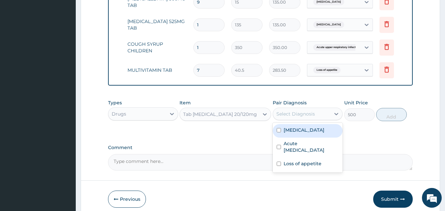
click at [282, 135] on div "Malaria" at bounding box center [308, 131] width 70 height 14
checkbox input "true"
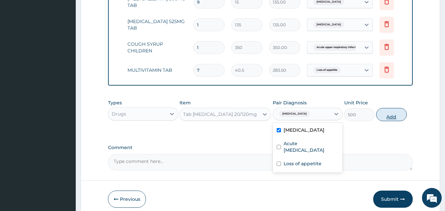
click at [388, 119] on button "Add" at bounding box center [391, 114] width 31 height 13
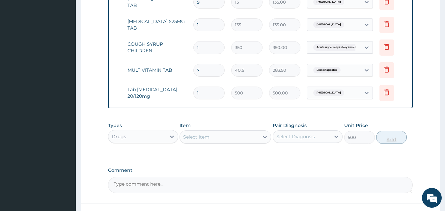
type input "0"
type input "0.00"
type input "6"
type input "3000.00"
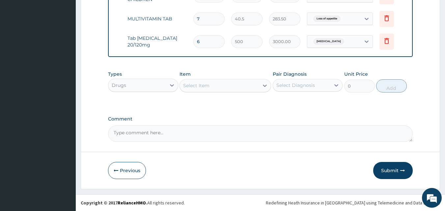
scroll to position [351, 0]
type input "6"
click at [400, 175] on button "Submit" at bounding box center [393, 170] width 40 height 17
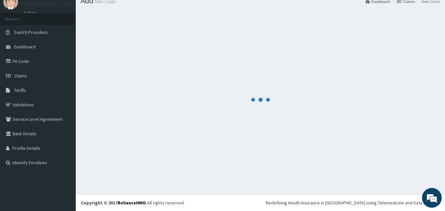
scroll to position [25, 0]
click at [110, 74] on div at bounding box center [260, 100] width 359 height 180
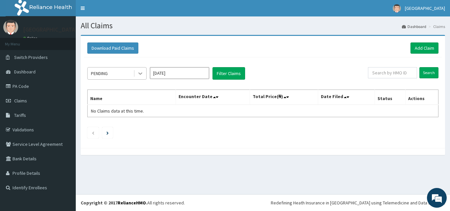
click at [141, 69] on div at bounding box center [140, 74] width 12 height 12
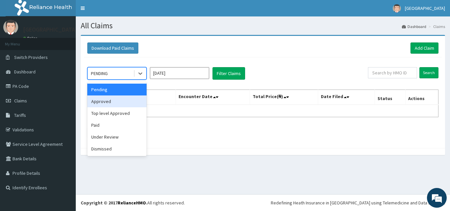
click at [117, 102] on div "Approved" at bounding box center [116, 102] width 59 height 12
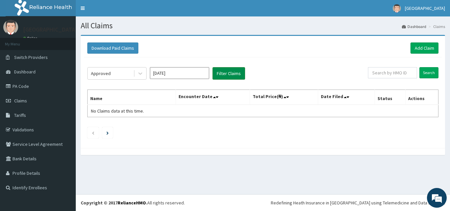
click at [219, 72] on button "Filter Claims" at bounding box center [228, 73] width 33 height 13
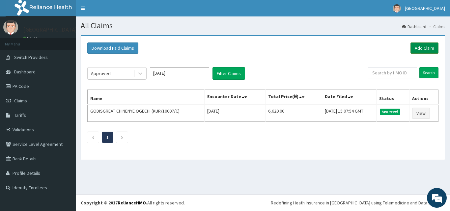
click at [425, 44] on link "Add Claim" at bounding box center [424, 47] width 28 height 11
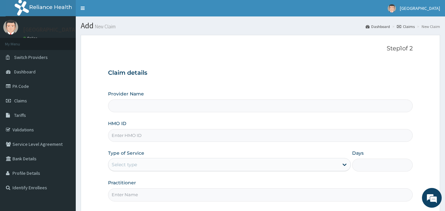
type input "[GEOGRAPHIC_DATA]"
click at [263, 134] on input "HMO ID" at bounding box center [260, 135] width 305 height 13
type input "KUR/10007/D"
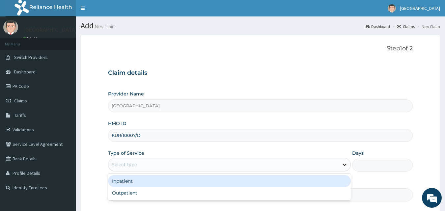
click at [343, 164] on icon at bounding box center [345, 165] width 4 height 2
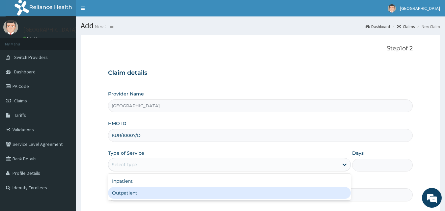
click at [228, 189] on div "Outpatient" at bounding box center [229, 193] width 243 height 12
type input "1"
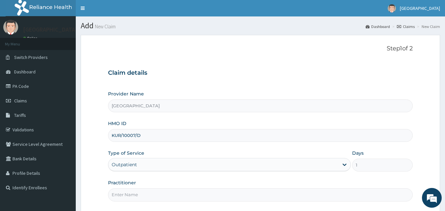
click at [255, 198] on input "Practitioner" at bounding box center [260, 194] width 305 height 13
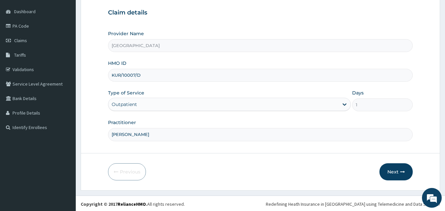
scroll to position [62, 0]
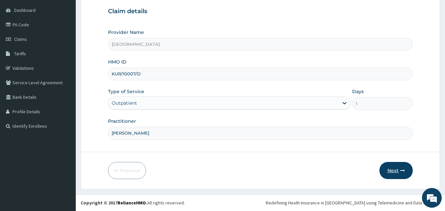
type input "DR KEN IZU"
click at [397, 169] on button "Next" at bounding box center [395, 170] width 33 height 17
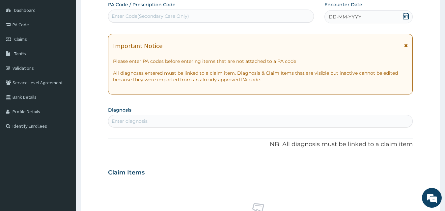
click at [369, 16] on div "DD-MM-YYYY" at bounding box center [368, 16] width 88 height 13
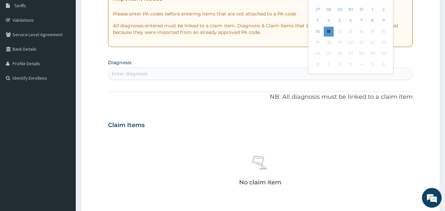
scroll to position [108, 0]
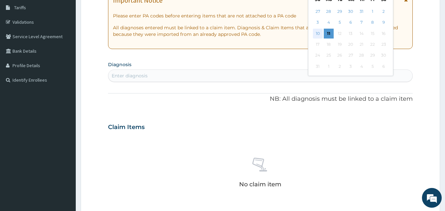
click at [319, 30] on div "10" at bounding box center [318, 34] width 10 height 10
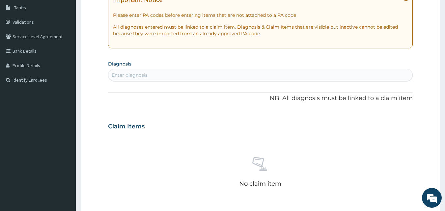
click at [268, 71] on div "Enter diagnosis" at bounding box center [260, 75] width 304 height 11
type input "MALAR"
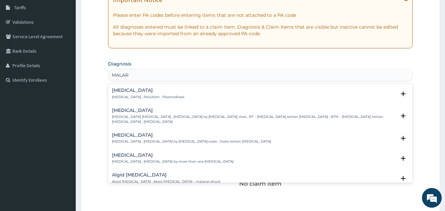
click at [210, 92] on div "Malaria Malaria , Paludism , Plasmodiosis" at bounding box center [260, 94] width 297 height 12
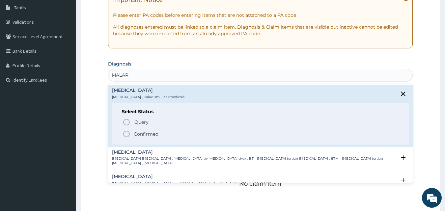
click at [126, 131] on icon "status option filled" at bounding box center [127, 134] width 8 height 8
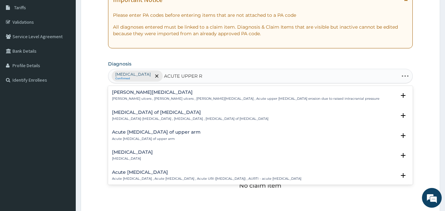
type input "ACUTE UPPER RE"
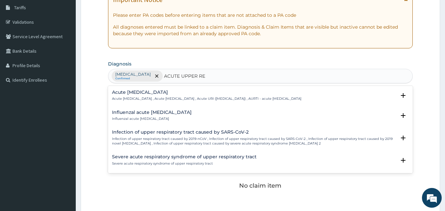
click at [161, 93] on h4 "Acute upper respiratory infection" at bounding box center [206, 92] width 189 height 5
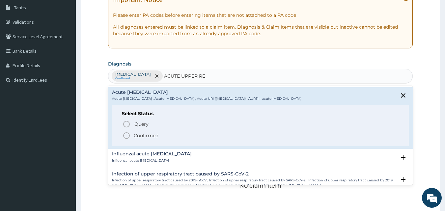
click at [125, 135] on icon "status option filled" at bounding box center [127, 136] width 8 height 8
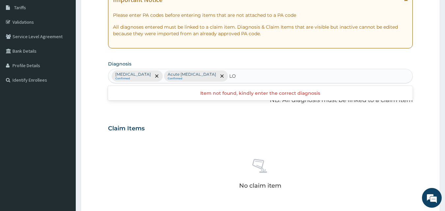
type input "L"
type input "APPET"
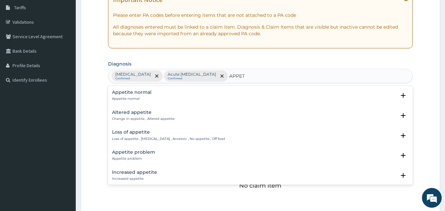
click at [141, 139] on p "Loss of appetite , Anorexia , Anorexic , No appetite , Off food" at bounding box center [168, 139] width 113 height 5
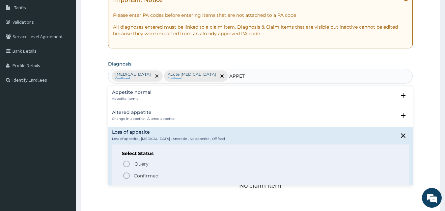
click at [126, 176] on icon "status option filled" at bounding box center [127, 176] width 8 height 8
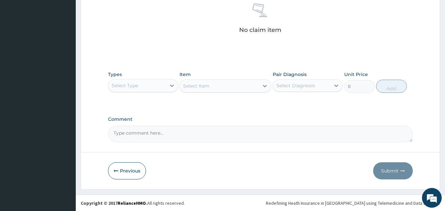
scroll to position [264, 0]
click at [172, 85] on icon at bounding box center [172, 85] width 7 height 7
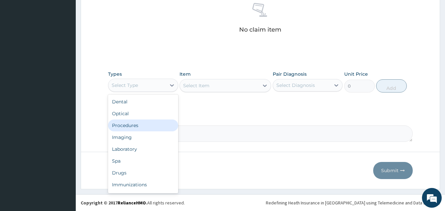
click at [127, 125] on div "Procedures" at bounding box center [143, 126] width 70 height 12
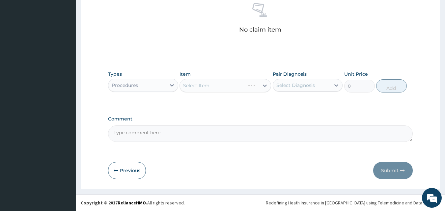
click at [264, 86] on div "Select Item" at bounding box center [226, 85] width 92 height 13
click at [264, 86] on icon at bounding box center [265, 86] width 4 height 2
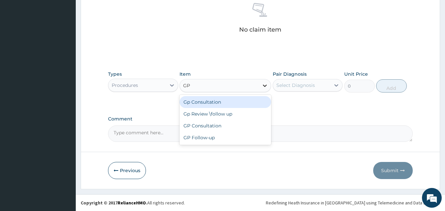
type input "GP"
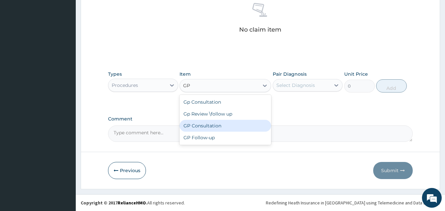
click at [241, 125] on div "GP Consultation" at bounding box center [226, 126] width 92 height 12
type input "3000"
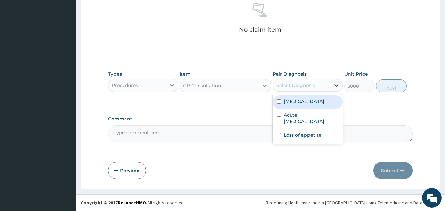
click at [337, 87] on icon at bounding box center [336, 85] width 7 height 7
click at [301, 100] on div "Malaria" at bounding box center [308, 103] width 70 height 14
checkbox input "true"
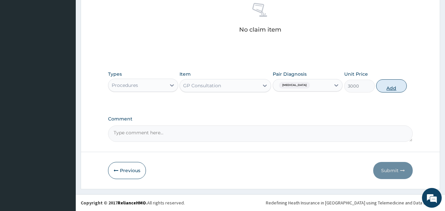
click at [388, 84] on button "Add" at bounding box center [391, 85] width 31 height 13
type input "0"
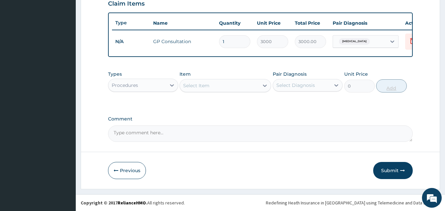
scroll to position [237, 0]
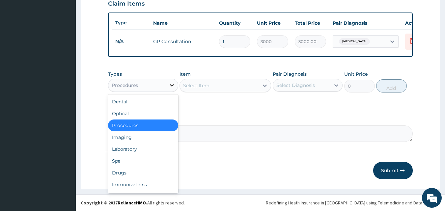
click at [170, 85] on icon at bounding box center [172, 85] width 4 height 2
click at [134, 171] on div "Drugs" at bounding box center [143, 173] width 70 height 12
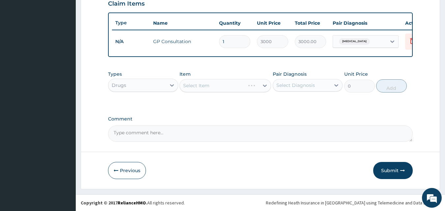
click at [264, 84] on div "Select Item" at bounding box center [226, 85] width 92 height 13
click at [265, 85] on icon at bounding box center [265, 85] width 7 height 7
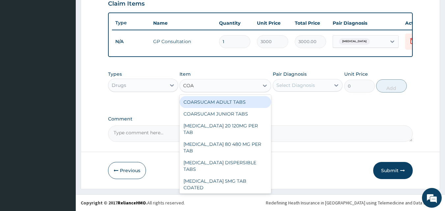
type input "COAR"
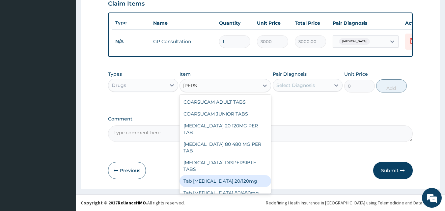
click at [235, 175] on div "Tab Coartem 20/120mg" at bounding box center [226, 181] width 92 height 12
type input "500"
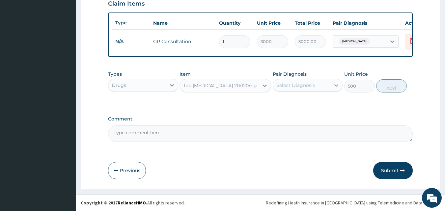
click at [335, 86] on icon at bounding box center [336, 85] width 7 height 7
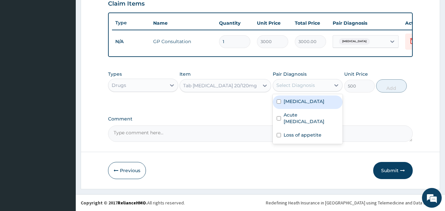
click at [310, 103] on div "Malaria" at bounding box center [308, 103] width 70 height 14
checkbox input "true"
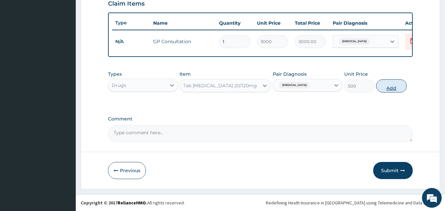
click at [389, 83] on button "Add" at bounding box center [391, 85] width 31 height 13
type input "0"
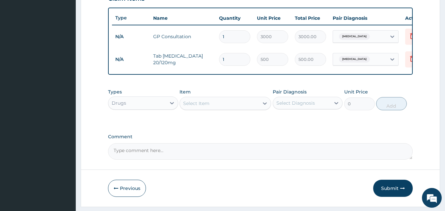
type input "0.00"
type input "6"
type input "3000.00"
type input "6"
click at [267, 107] on icon at bounding box center [265, 103] width 7 height 7
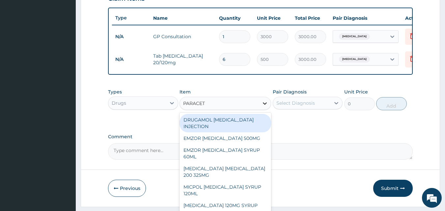
type input "PARACETA"
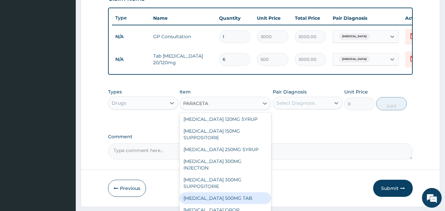
click at [249, 203] on div "PARACETAMOL 500MG TAB" at bounding box center [226, 198] width 92 height 12
type input "15"
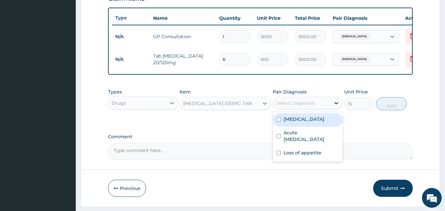
click at [333, 103] on div at bounding box center [336, 103] width 12 height 12
click at [312, 127] on div "[MEDICAL_DATA]" at bounding box center [308, 120] width 70 height 14
checkbox input "true"
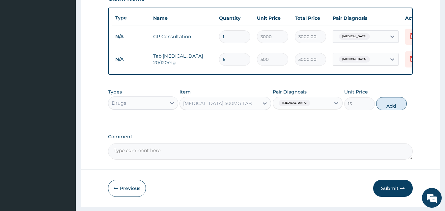
click at [393, 106] on button "Add" at bounding box center [391, 103] width 31 height 13
type input "0"
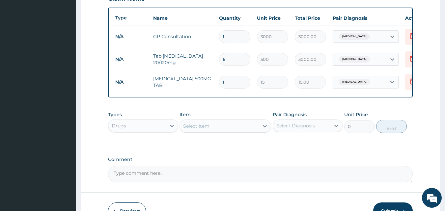
type input "0.00"
type input "9"
type input "135.00"
type input "9"
click at [265, 126] on div at bounding box center [265, 126] width 12 height 12
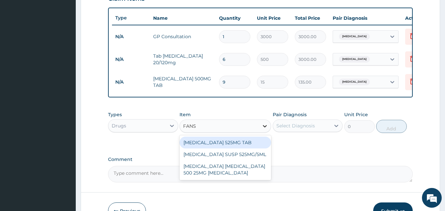
type input "FANSI"
click at [239, 145] on div "FANSIDAR 525MG TAB" at bounding box center [226, 143] width 92 height 12
type input "135"
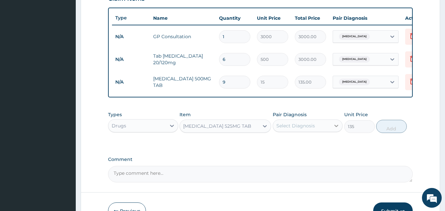
click at [335, 129] on icon at bounding box center [336, 126] width 7 height 7
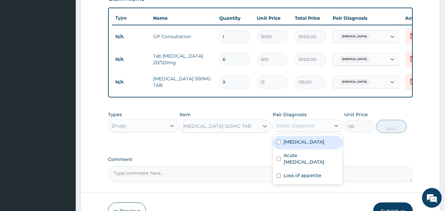
click at [297, 145] on label "[MEDICAL_DATA]" at bounding box center [304, 142] width 41 height 7
checkbox input "true"
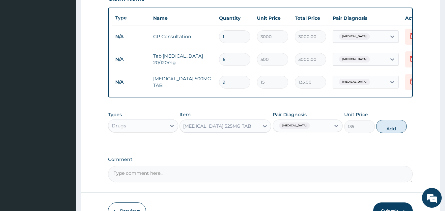
click at [388, 133] on button "Add" at bounding box center [391, 126] width 31 height 13
type input "0"
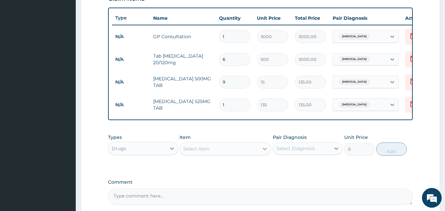
click at [263, 152] on icon at bounding box center [265, 149] width 7 height 7
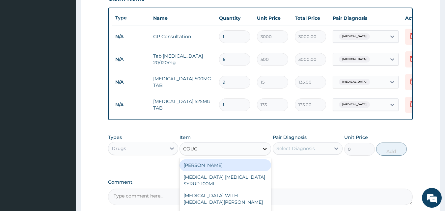
type input "COUGH"
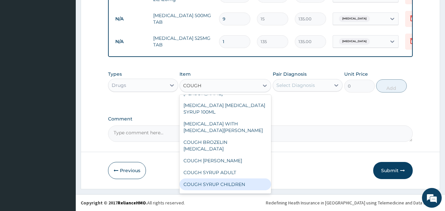
scroll to position [13, 0]
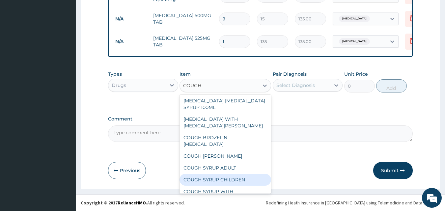
click at [237, 181] on div "COUGH SYRUP CHILDREN" at bounding box center [226, 180] width 92 height 12
type input "350"
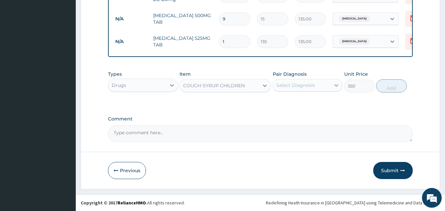
click at [336, 83] on icon at bounding box center [336, 85] width 7 height 7
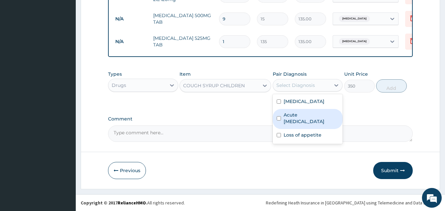
click at [298, 123] on label "Acute [MEDICAL_DATA]" at bounding box center [311, 118] width 55 height 13
checkbox input "true"
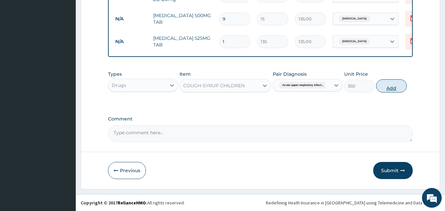
click at [382, 88] on button "Add" at bounding box center [391, 85] width 31 height 13
type input "0"
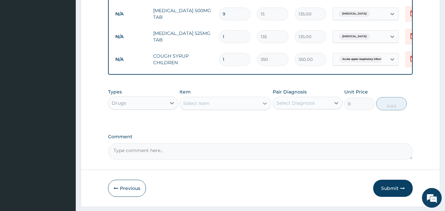
click at [265, 107] on icon at bounding box center [265, 103] width 7 height 7
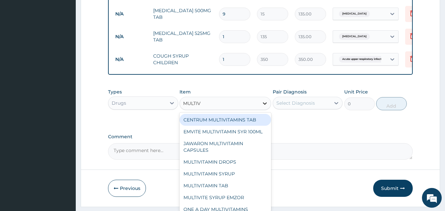
type input "MULTIVI"
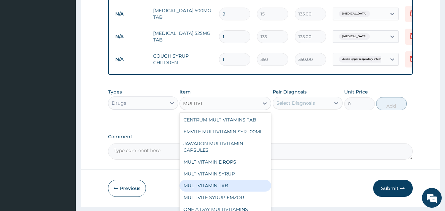
click at [236, 192] on div "MULTIVITAMIN TAB" at bounding box center [226, 186] width 92 height 12
type input "40.5"
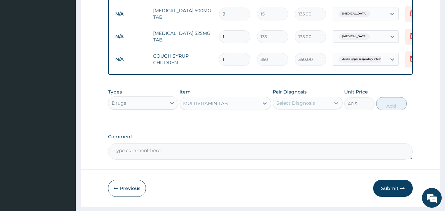
click at [337, 104] on icon at bounding box center [337, 103] width 4 height 2
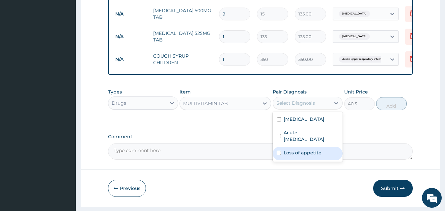
click at [308, 154] on label "Loss of appetite" at bounding box center [303, 153] width 38 height 7
checkbox input "true"
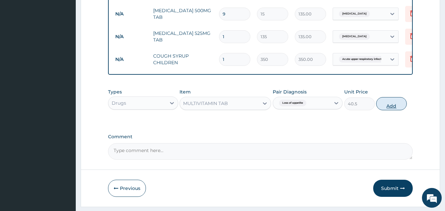
click at [392, 110] on button "Add" at bounding box center [391, 103] width 31 height 13
type input "0"
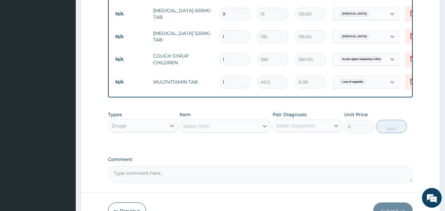
type input "0.00"
type input "7"
type input "283.50"
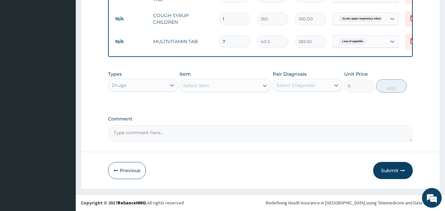
scroll to position [351, 0]
type input "7"
click at [387, 168] on button "Submit" at bounding box center [393, 170] width 40 height 17
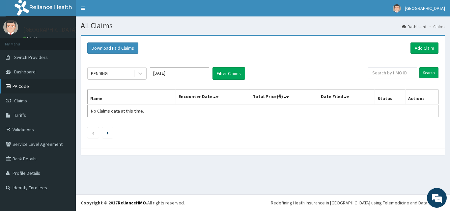
click at [37, 84] on link "PA Code" at bounding box center [38, 86] width 76 height 14
click at [421, 49] on link "Add Claim" at bounding box center [424, 47] width 28 height 11
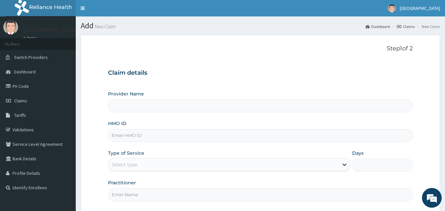
click at [317, 141] on input "HMO ID" at bounding box center [260, 135] width 305 height 13
type input "[GEOGRAPHIC_DATA]"
type input "KUR/10007/B"
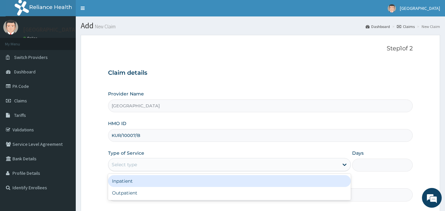
click at [177, 162] on div "Select type" at bounding box center [223, 164] width 230 height 11
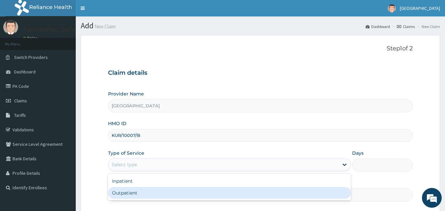
click at [164, 193] on div "Outpatient" at bounding box center [229, 193] width 243 height 12
type input "1"
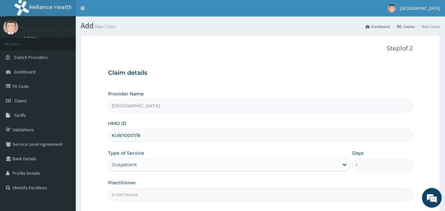
click at [160, 194] on input "Practitioner" at bounding box center [260, 194] width 305 height 13
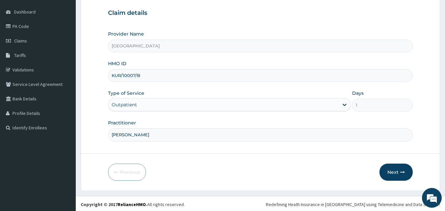
scroll to position [62, 0]
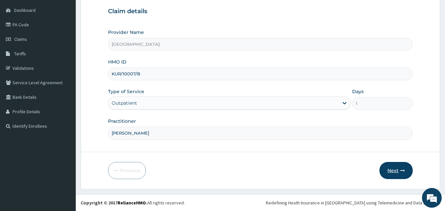
type input "DR KEN IZU"
click at [394, 163] on button "Next" at bounding box center [395, 170] width 33 height 17
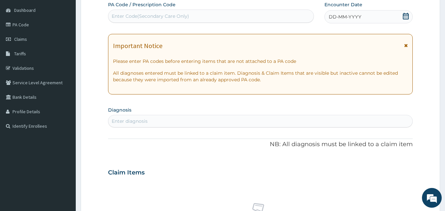
click at [181, 11] on div "Enter Code(Secondary Care Only)" at bounding box center [211, 16] width 206 height 13
paste input "PA/959A62"
type input "PA/959A62"
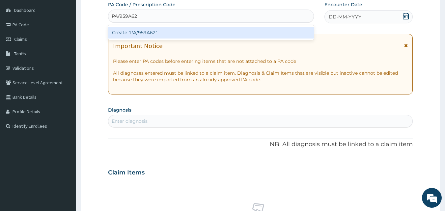
click at [166, 34] on div "Create "PA/959A62"" at bounding box center [211, 33] width 206 height 12
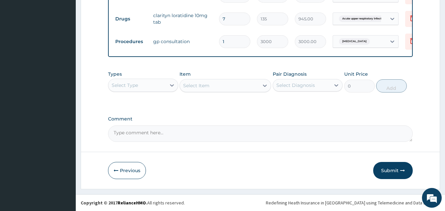
scroll to position [355, 0]
click at [391, 173] on button "Submit" at bounding box center [393, 170] width 40 height 17
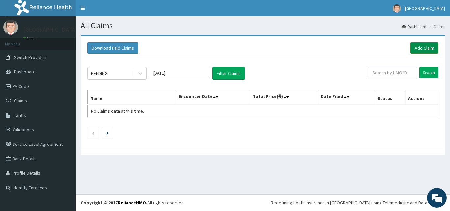
click at [421, 47] on link "Add Claim" at bounding box center [424, 47] width 28 height 11
